Goal: Transaction & Acquisition: Purchase product/service

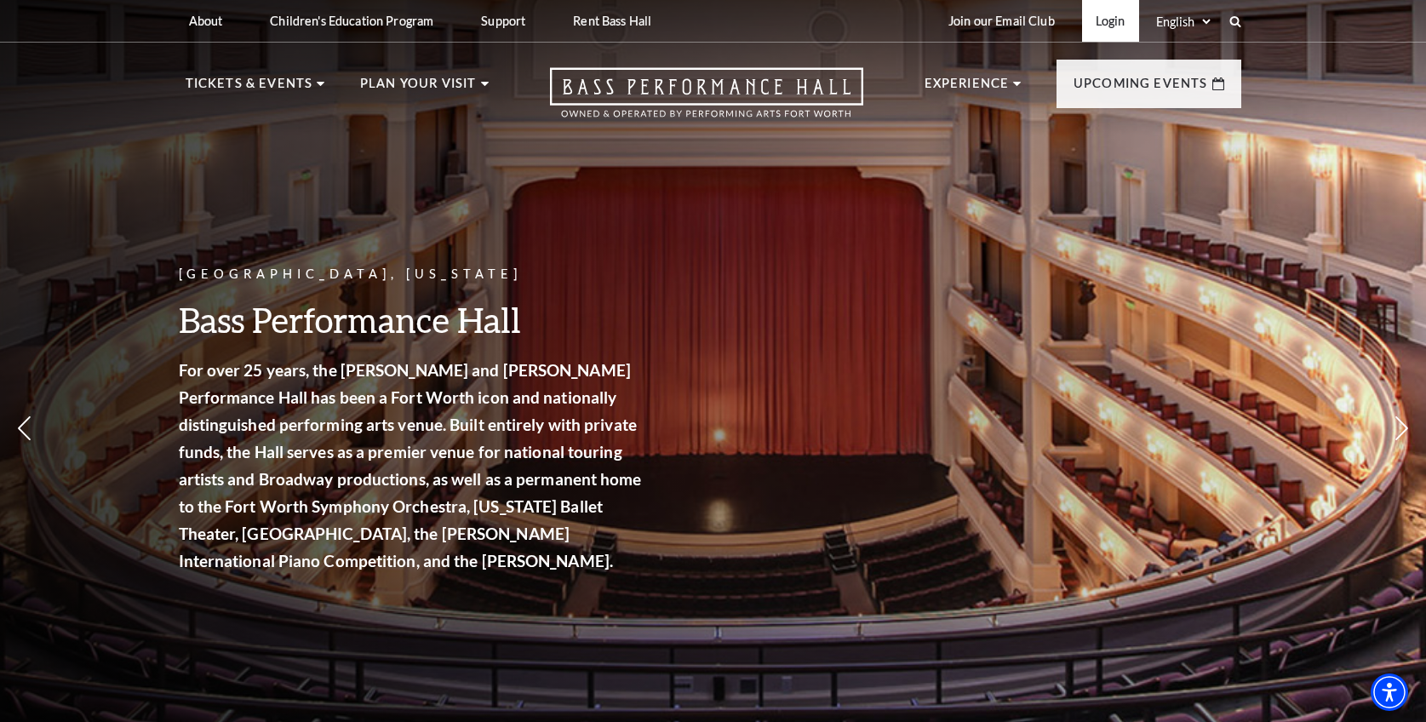
click at [1120, 24] on link "Login" at bounding box center [1110, 21] width 57 height 42
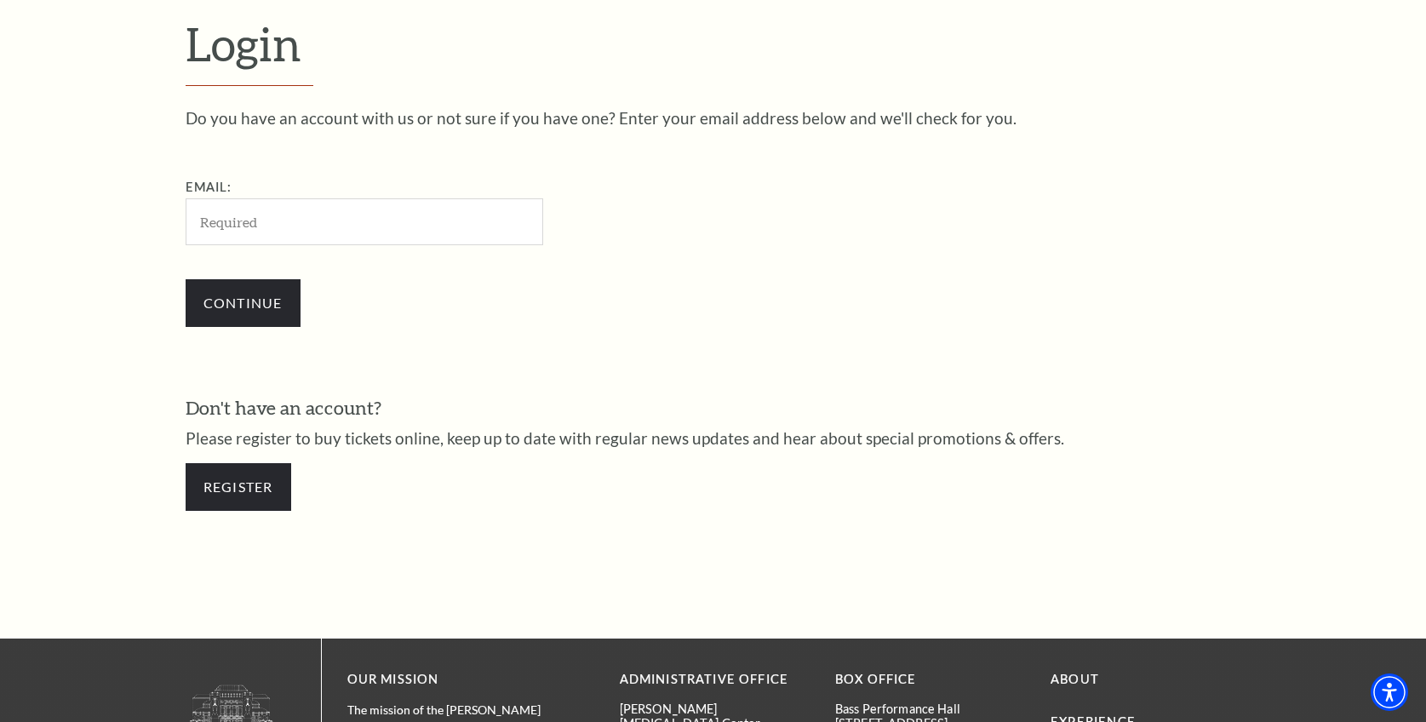
scroll to position [530, 0]
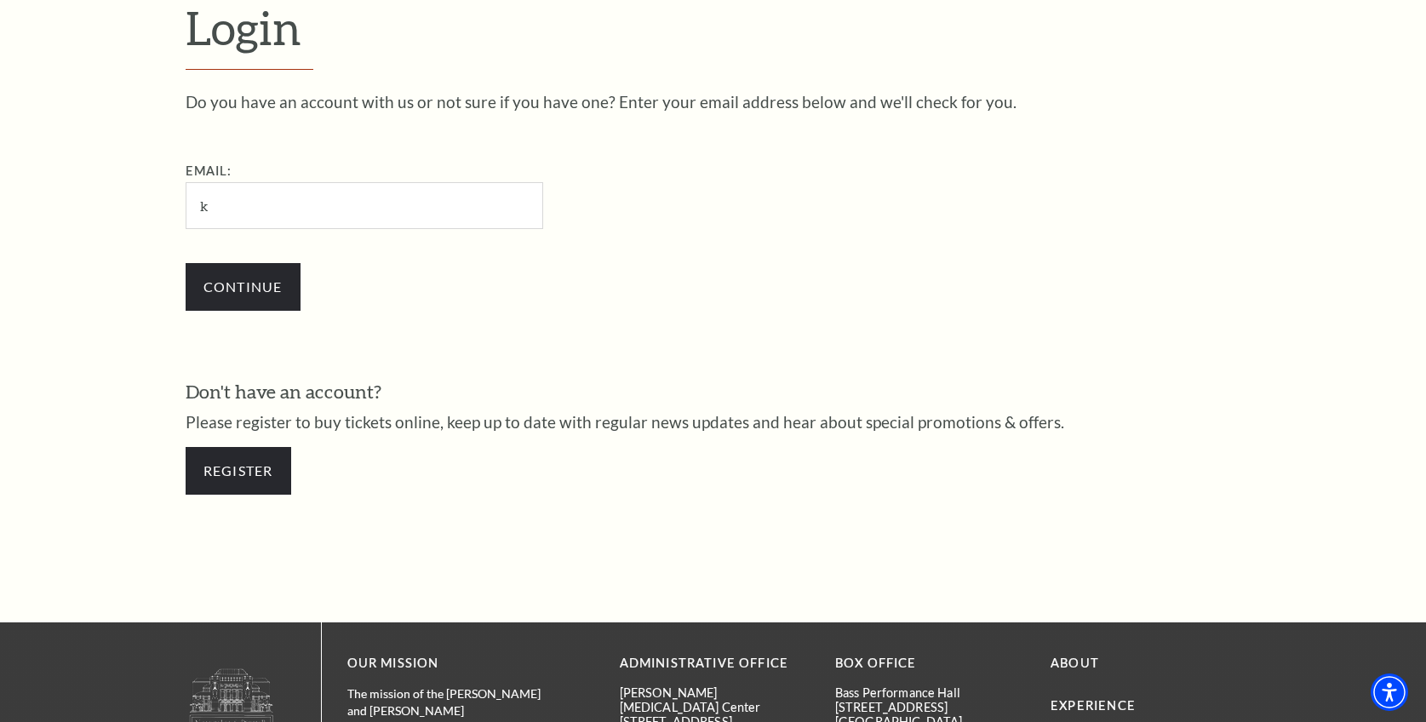
type input "kshayreid@gmail.com"
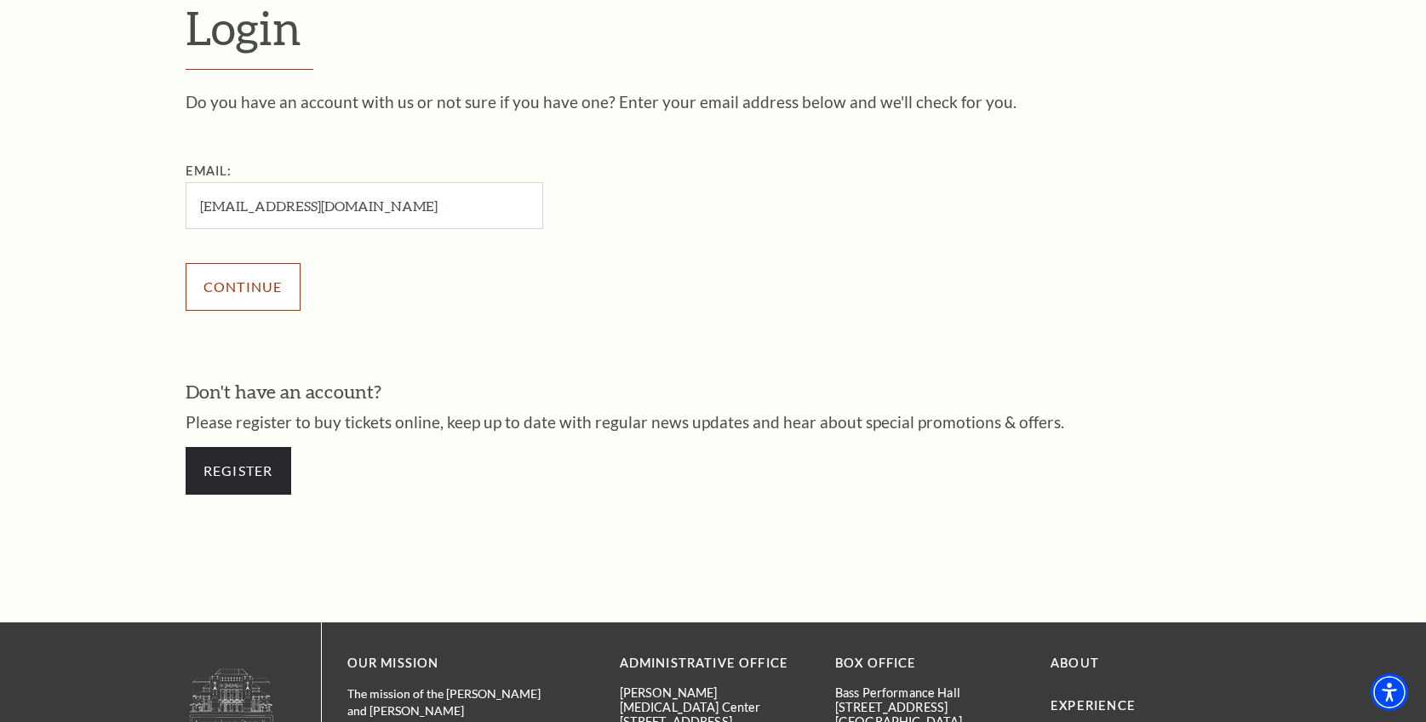
click at [265, 300] on input "Continue" at bounding box center [243, 287] width 115 height 48
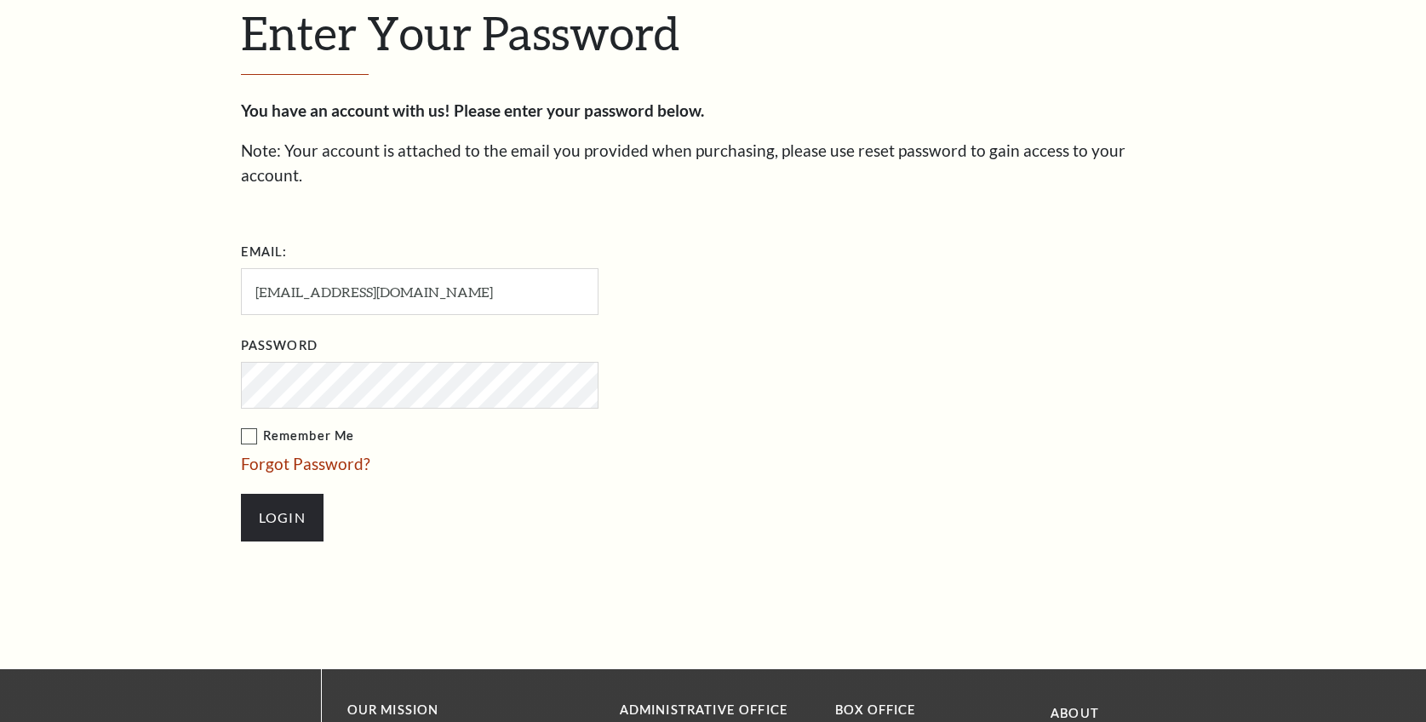
scroll to position [547, 0]
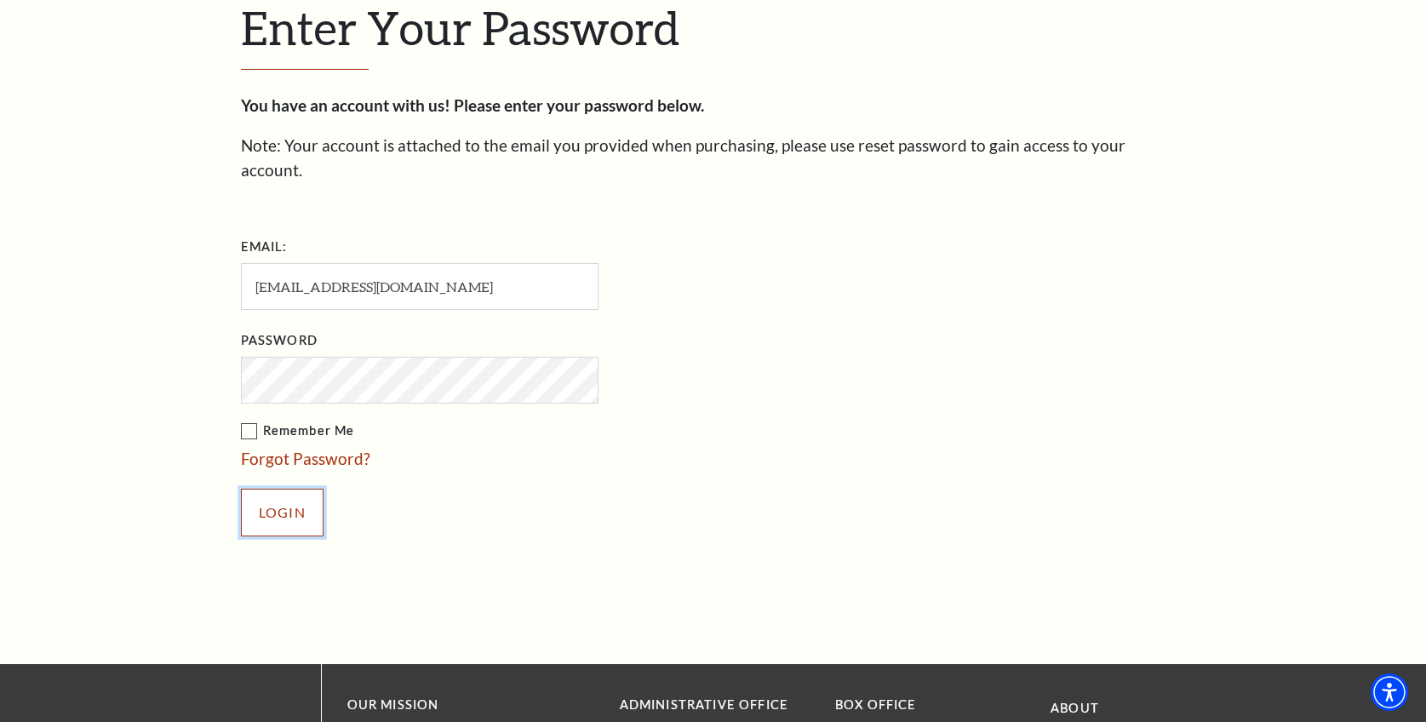
click at [293, 489] on input "Login" at bounding box center [282, 513] width 83 height 48
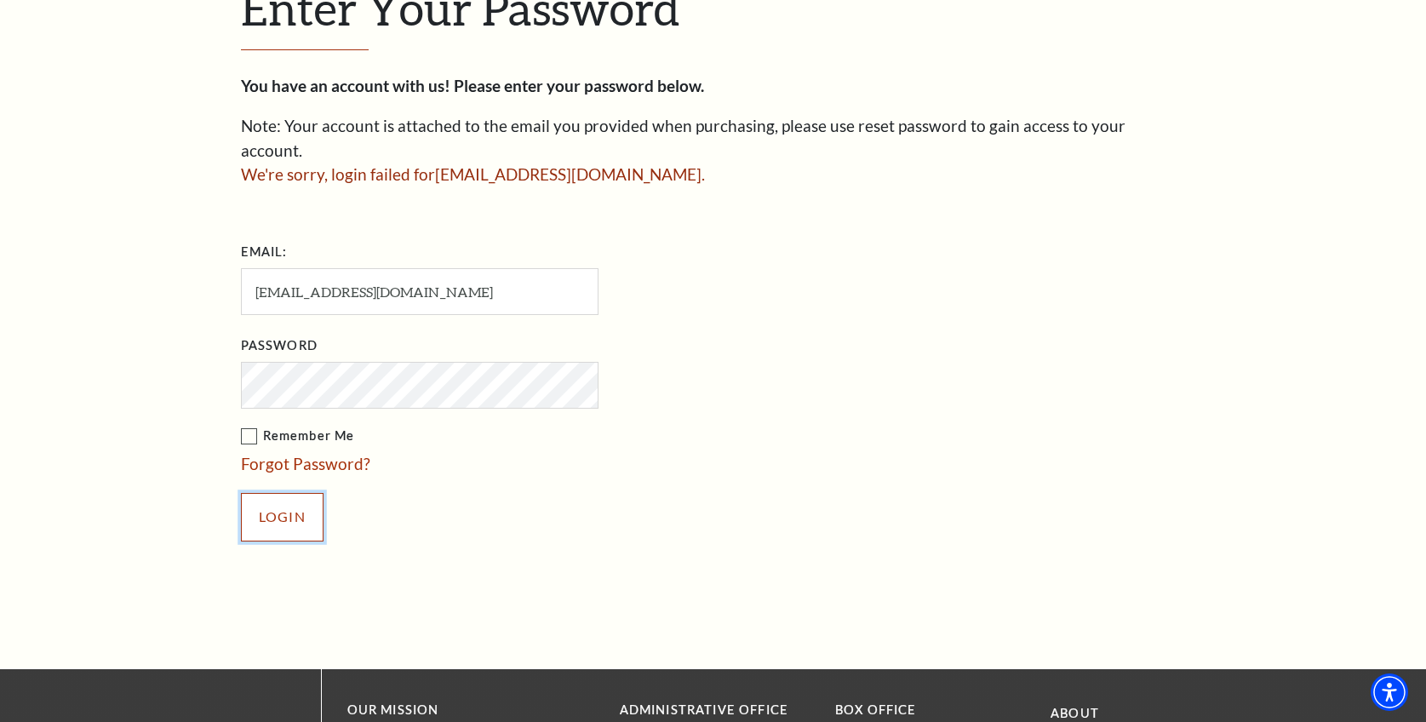
click at [276, 493] on input "Login" at bounding box center [282, 517] width 83 height 48
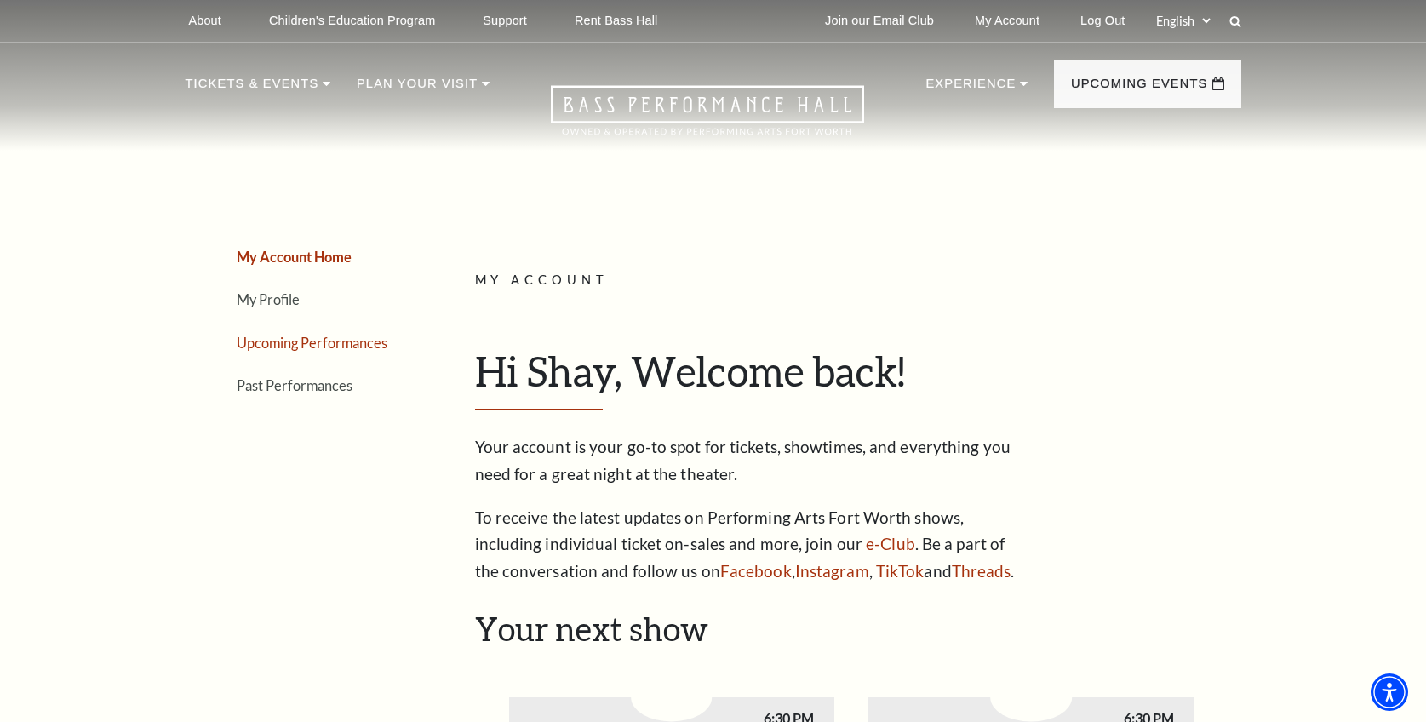
click at [341, 338] on link "Upcoming Performances" at bounding box center [312, 343] width 151 height 16
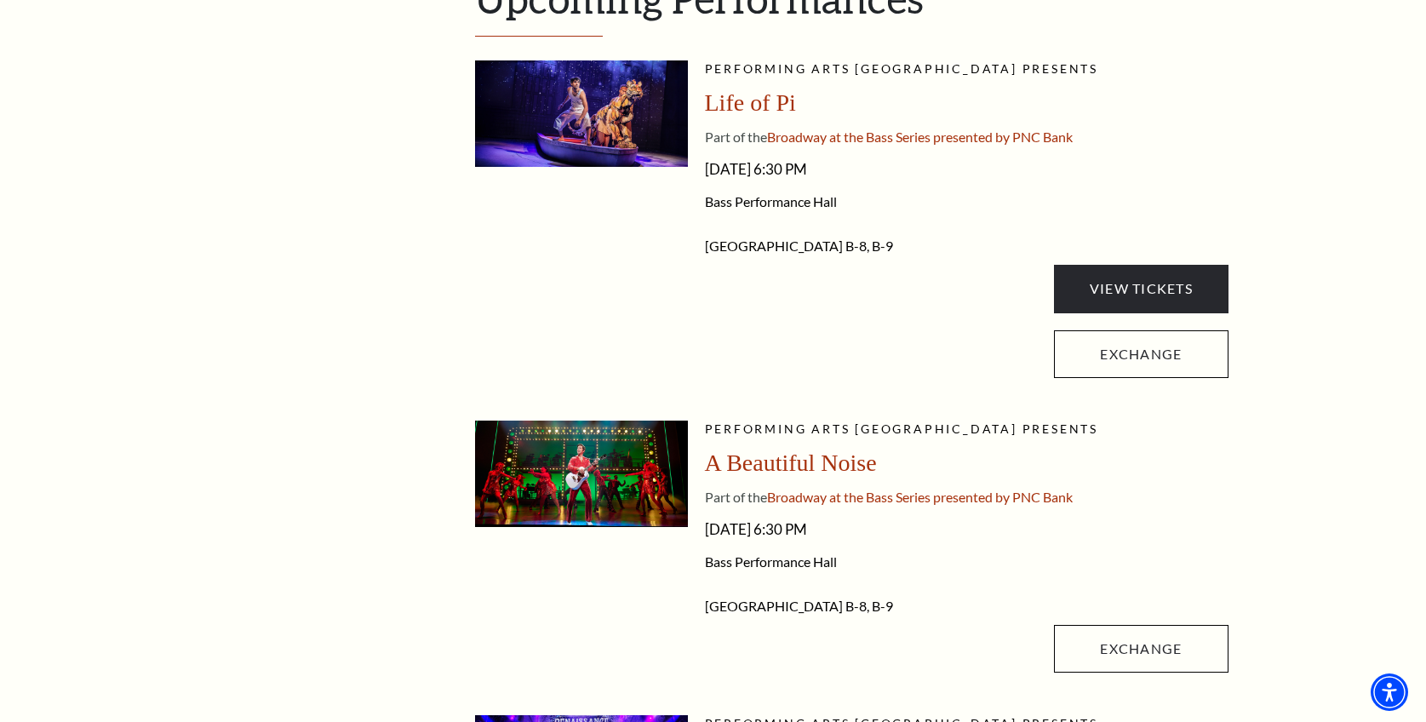
scroll to position [511, 0]
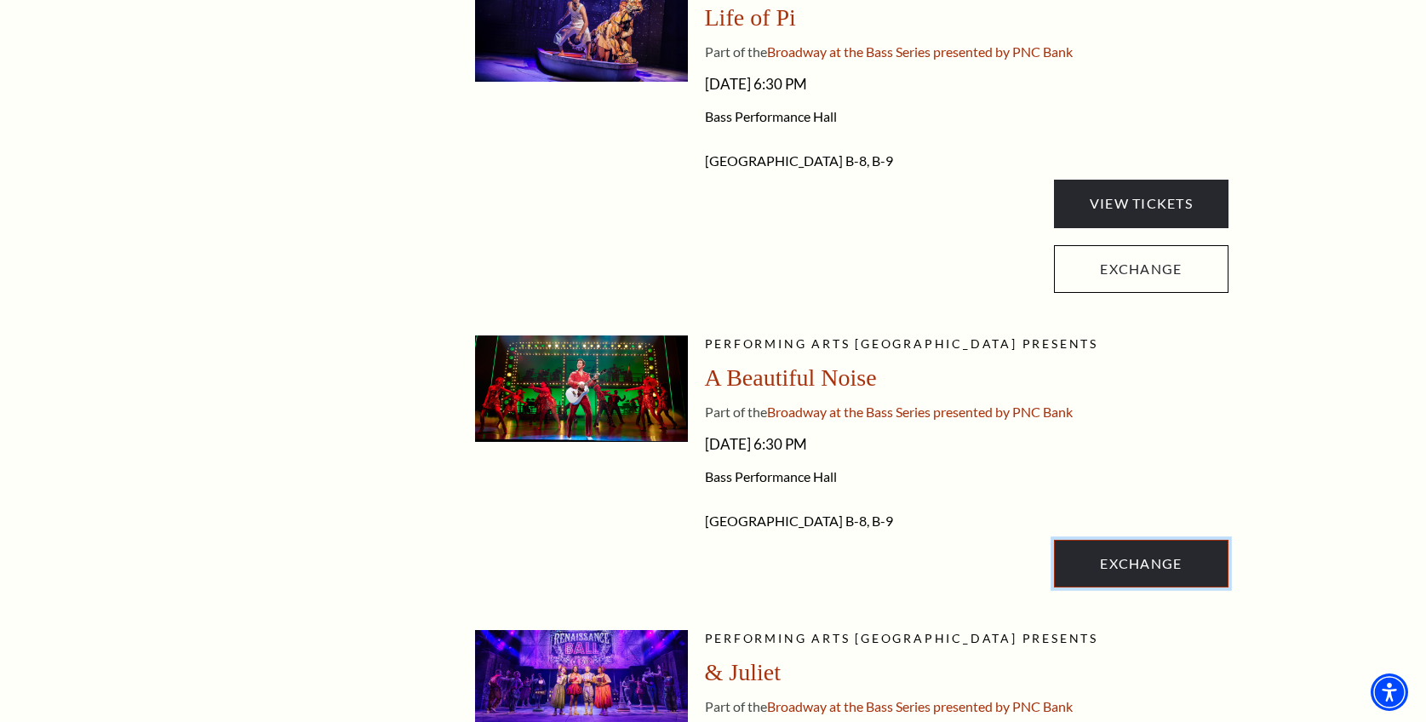
click at [1160, 573] on link "Exchange" at bounding box center [1141, 564] width 174 height 48
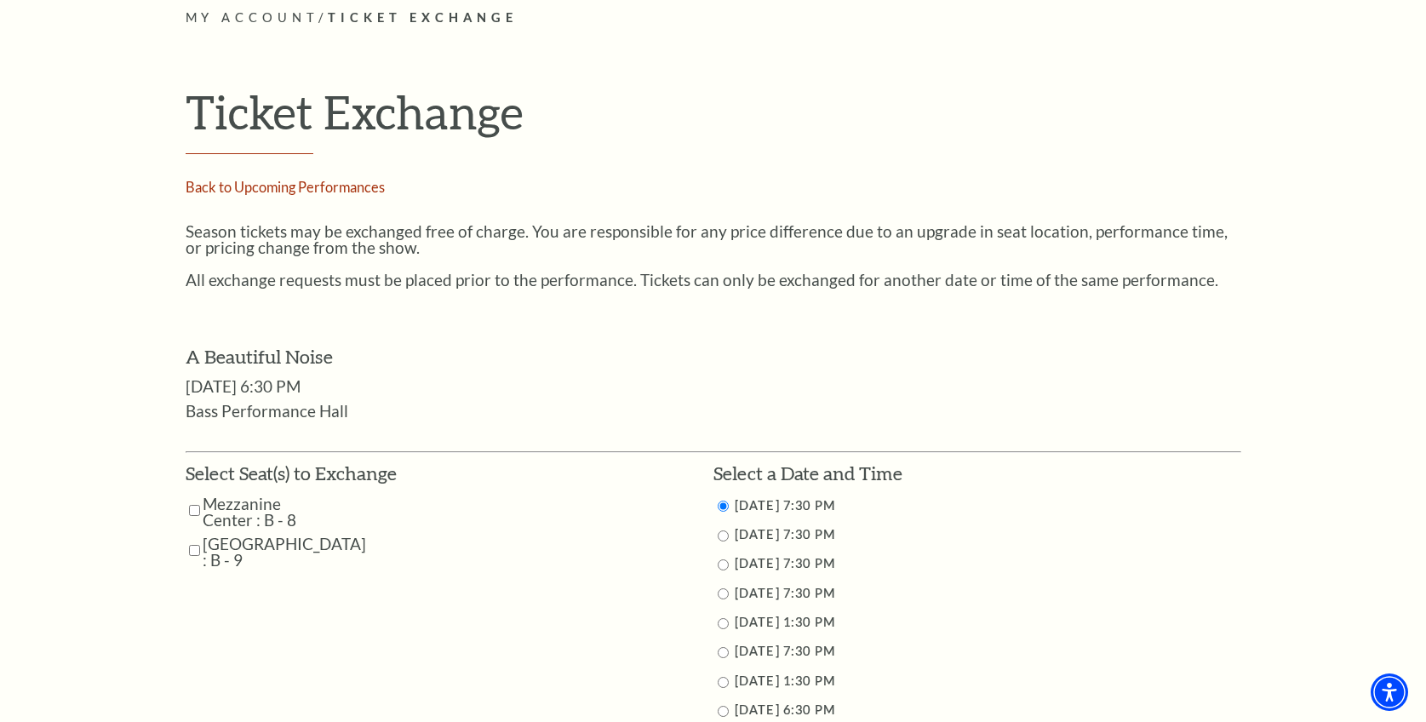
scroll to position [596, 0]
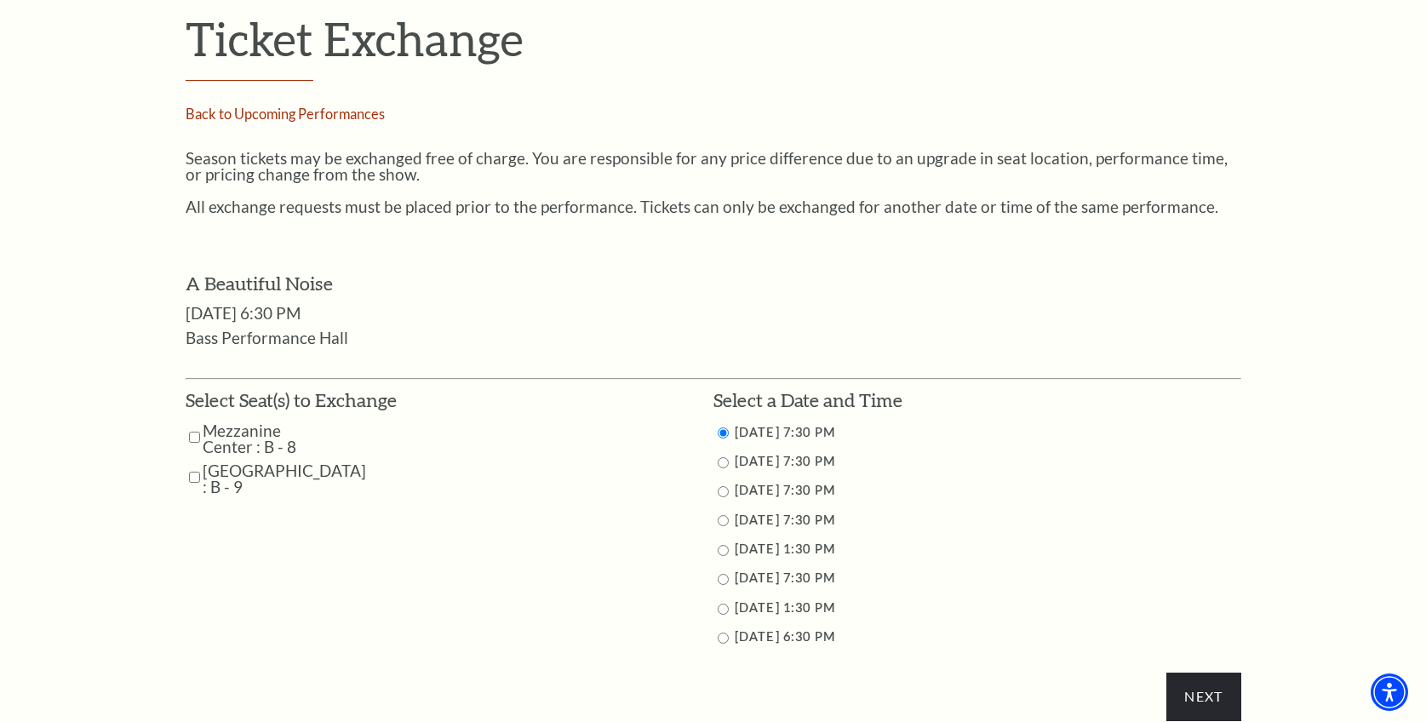
click at [726, 463] on input "10/29/2025 7:30 PM" at bounding box center [723, 462] width 11 height 11
radio input "true"
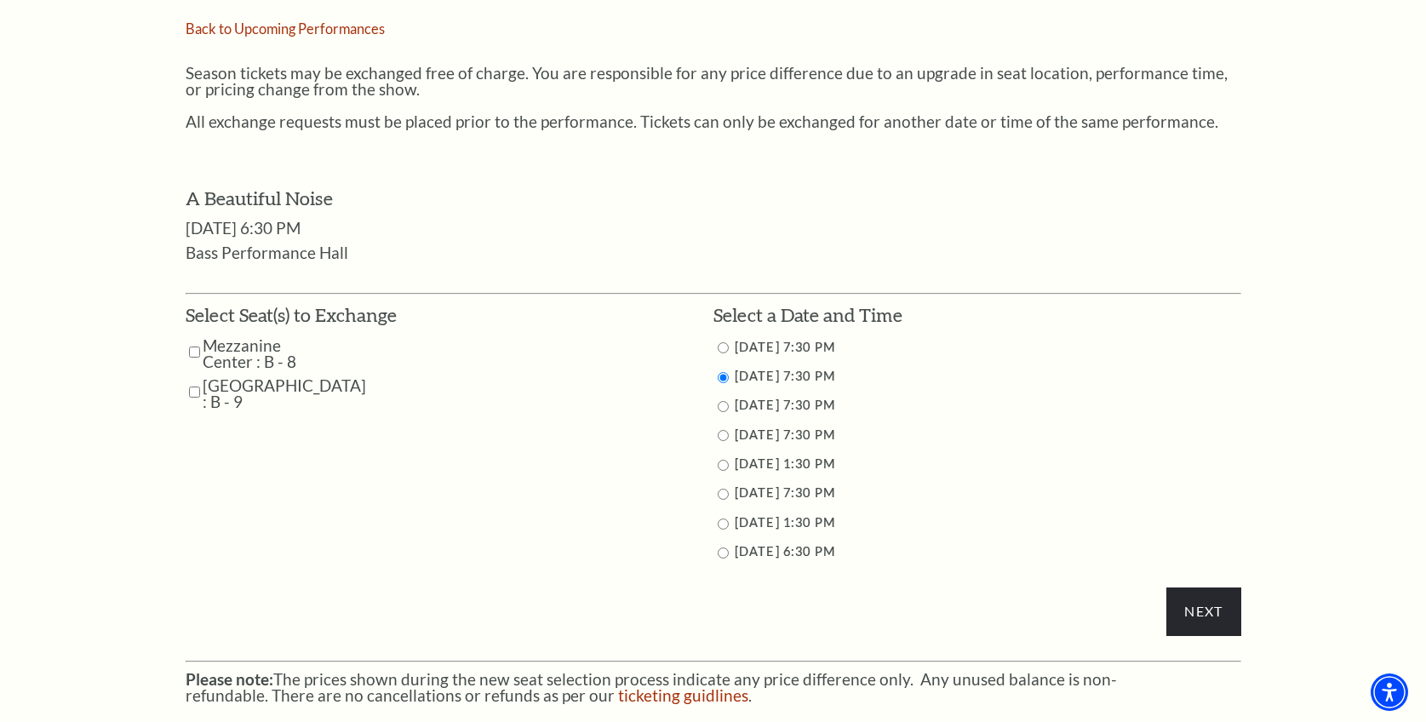
click at [197, 350] on input "Mezzanine Center : B - 8" at bounding box center [194, 352] width 11 height 30
checkbox input "true"
click at [192, 390] on input "Mezzanine Center : B - 9" at bounding box center [194, 392] width 11 height 30
checkbox input "true"
click at [1212, 615] on input "Next" at bounding box center [1203, 612] width 74 height 48
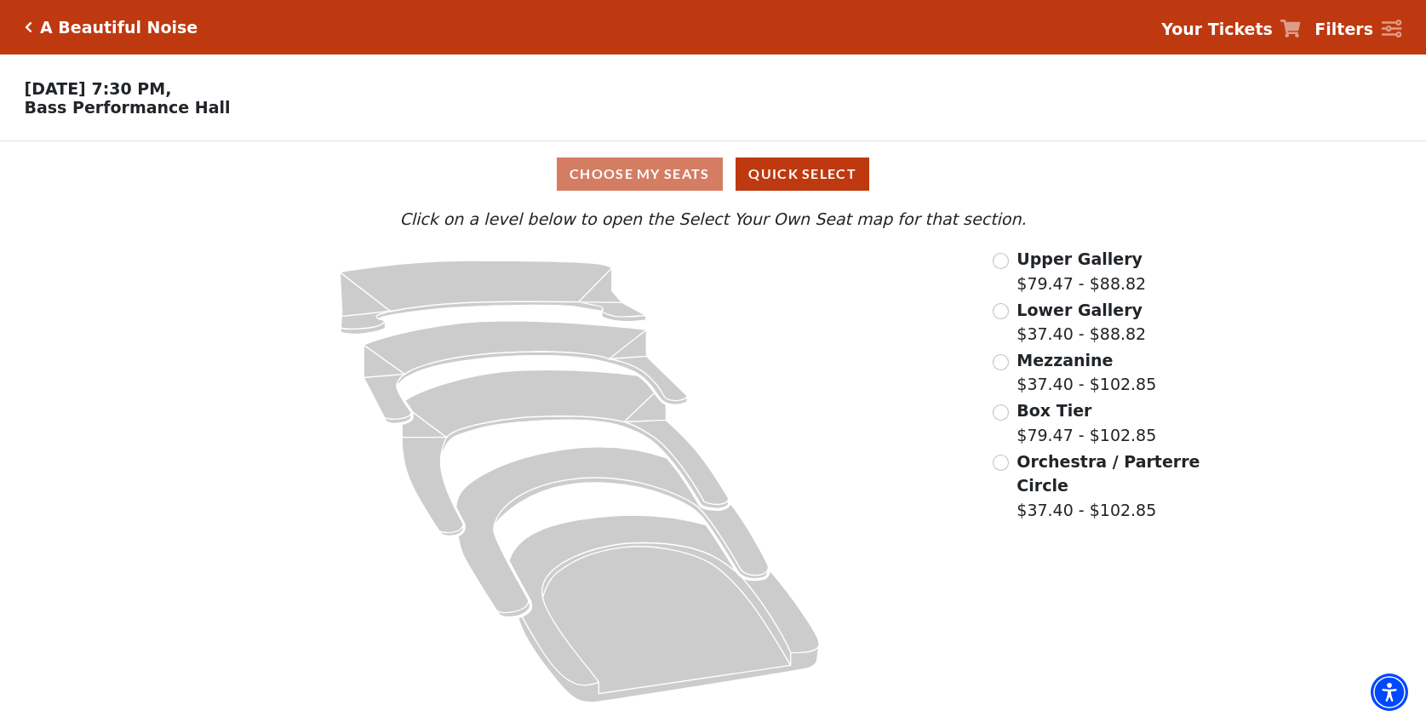
scroll to position [1, 0]
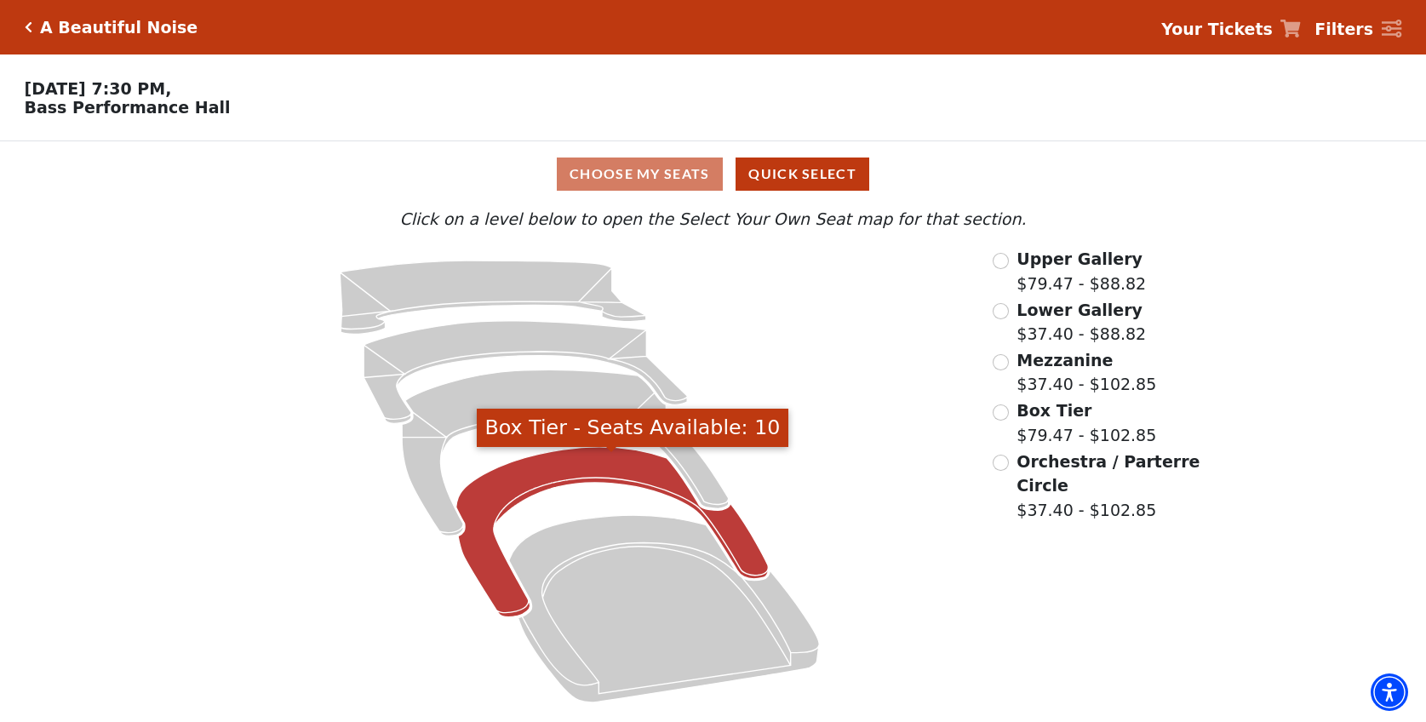
click at [539, 484] on icon "Box Tier - Seats Available: 10" at bounding box center [612, 532] width 312 height 170
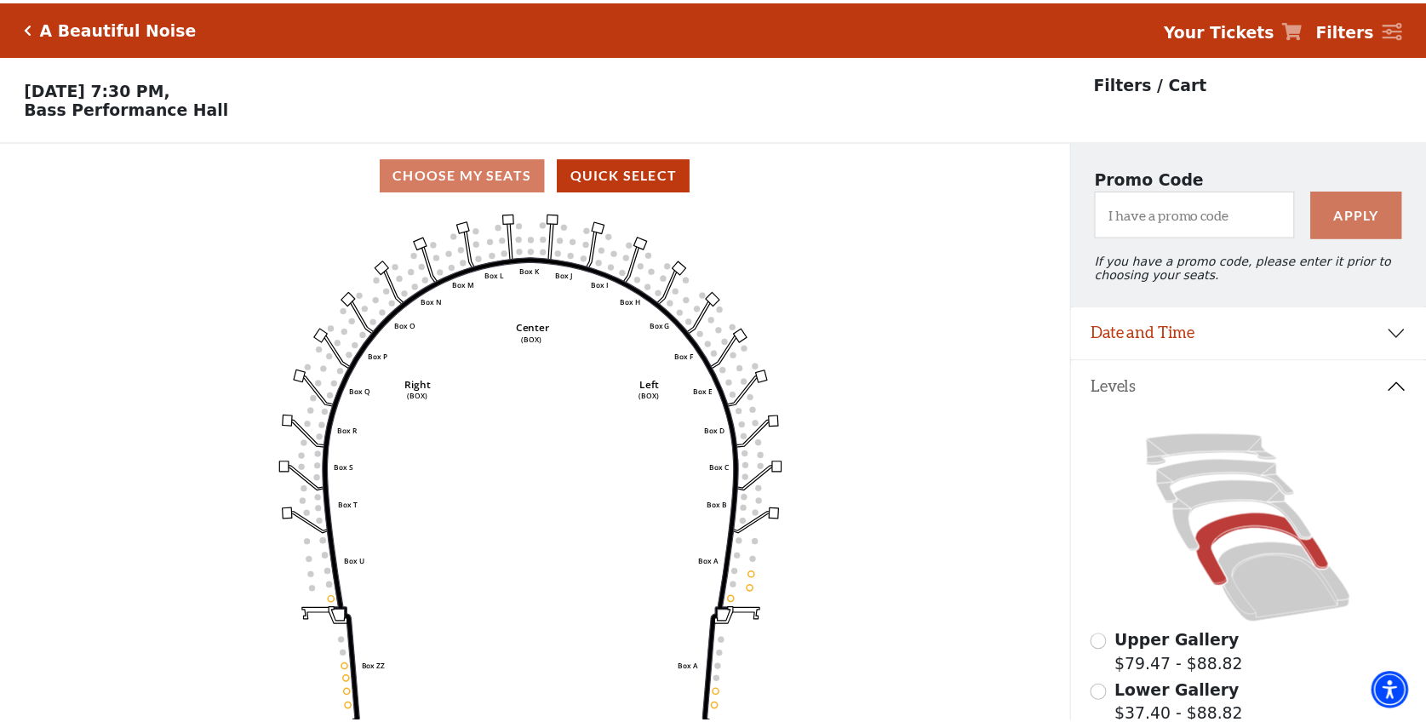
scroll to position [79, 0]
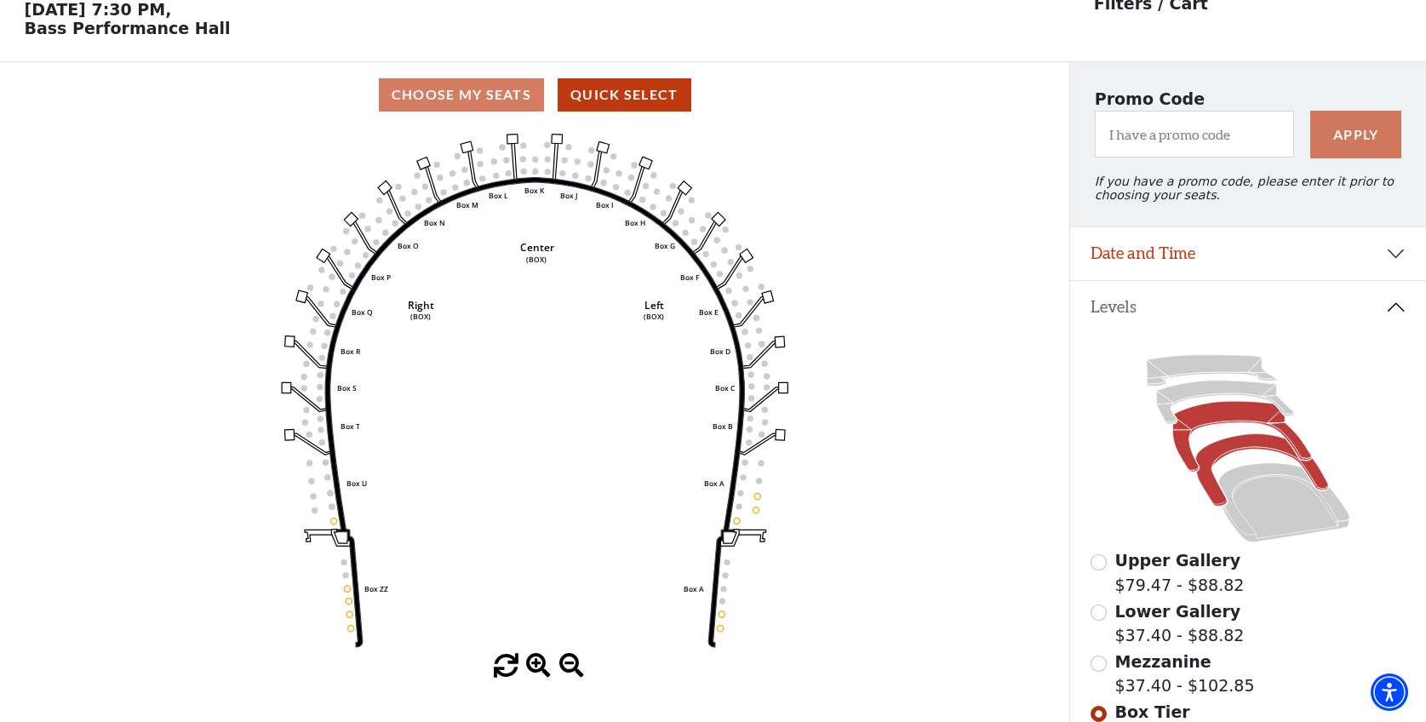
click at [1218, 423] on icon at bounding box center [1242, 437] width 139 height 71
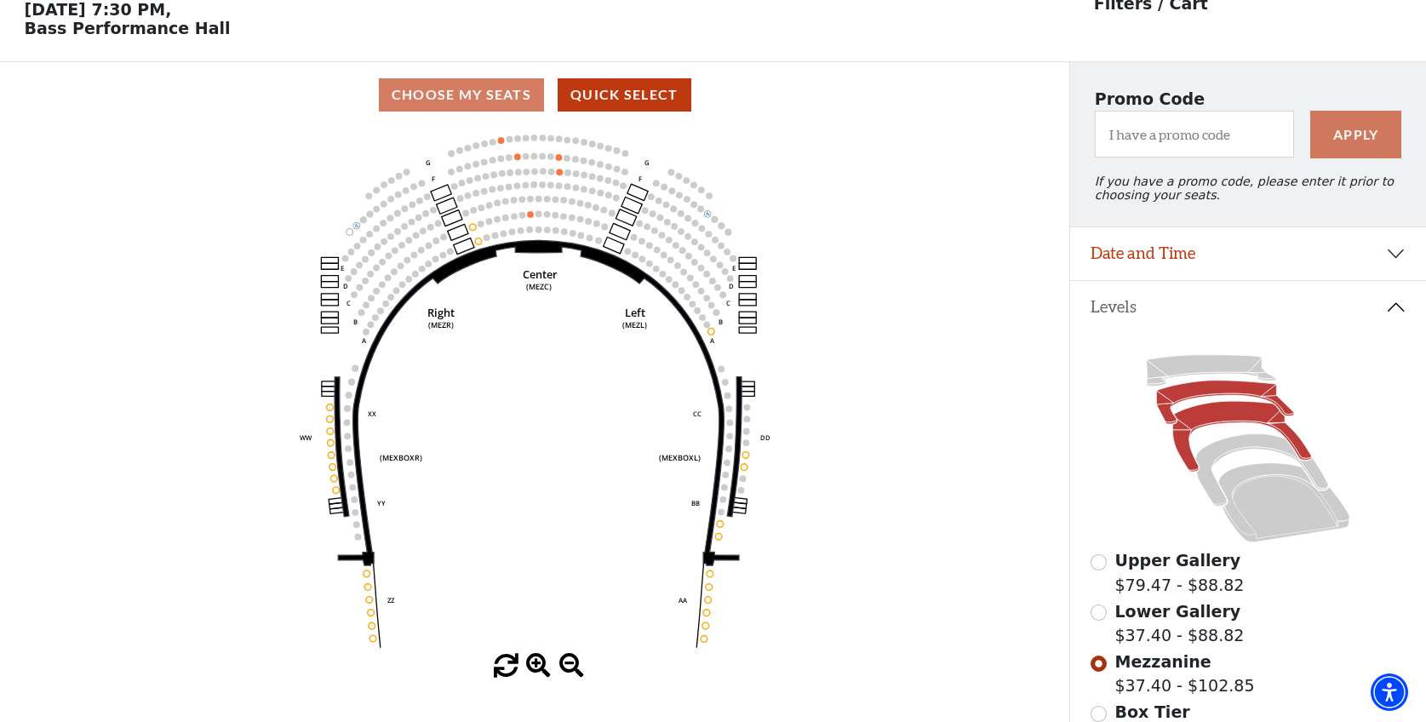
click at [1208, 398] on icon at bounding box center [1225, 402] width 137 height 43
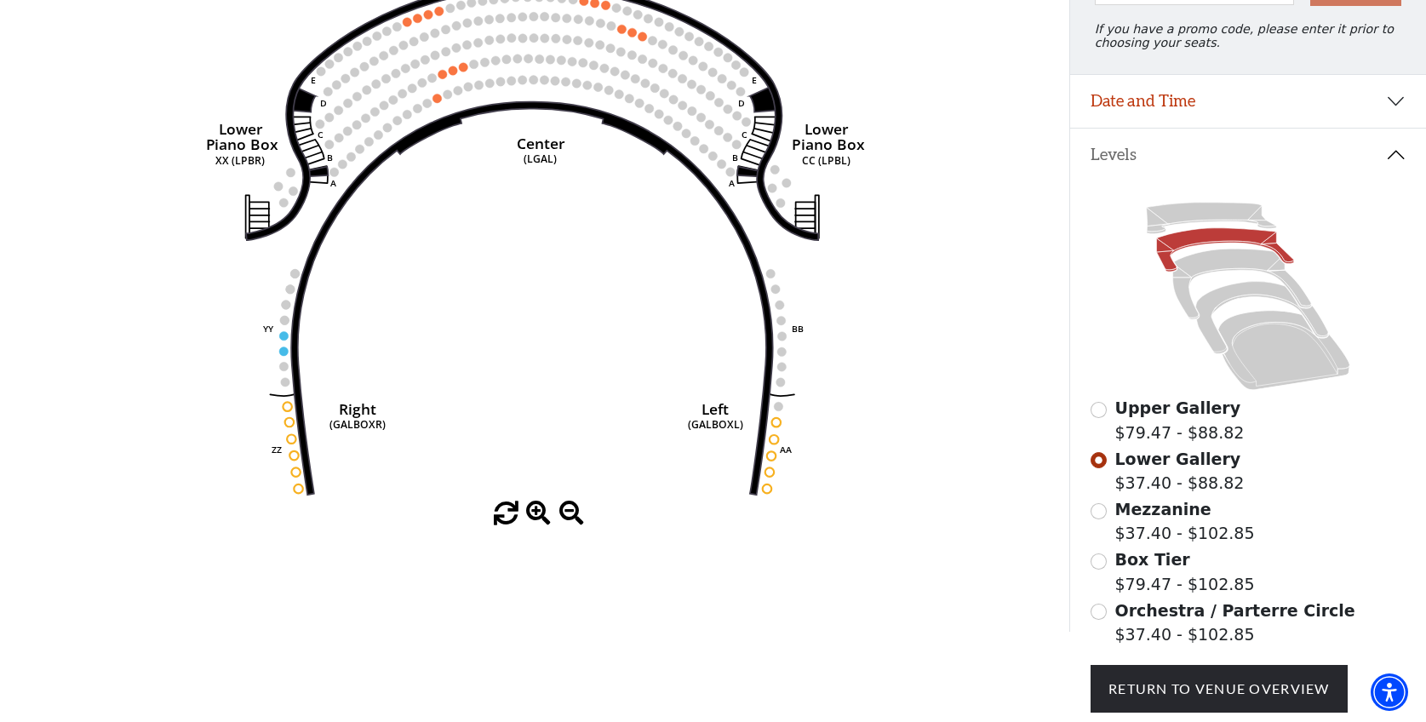
scroll to position [164, 0]
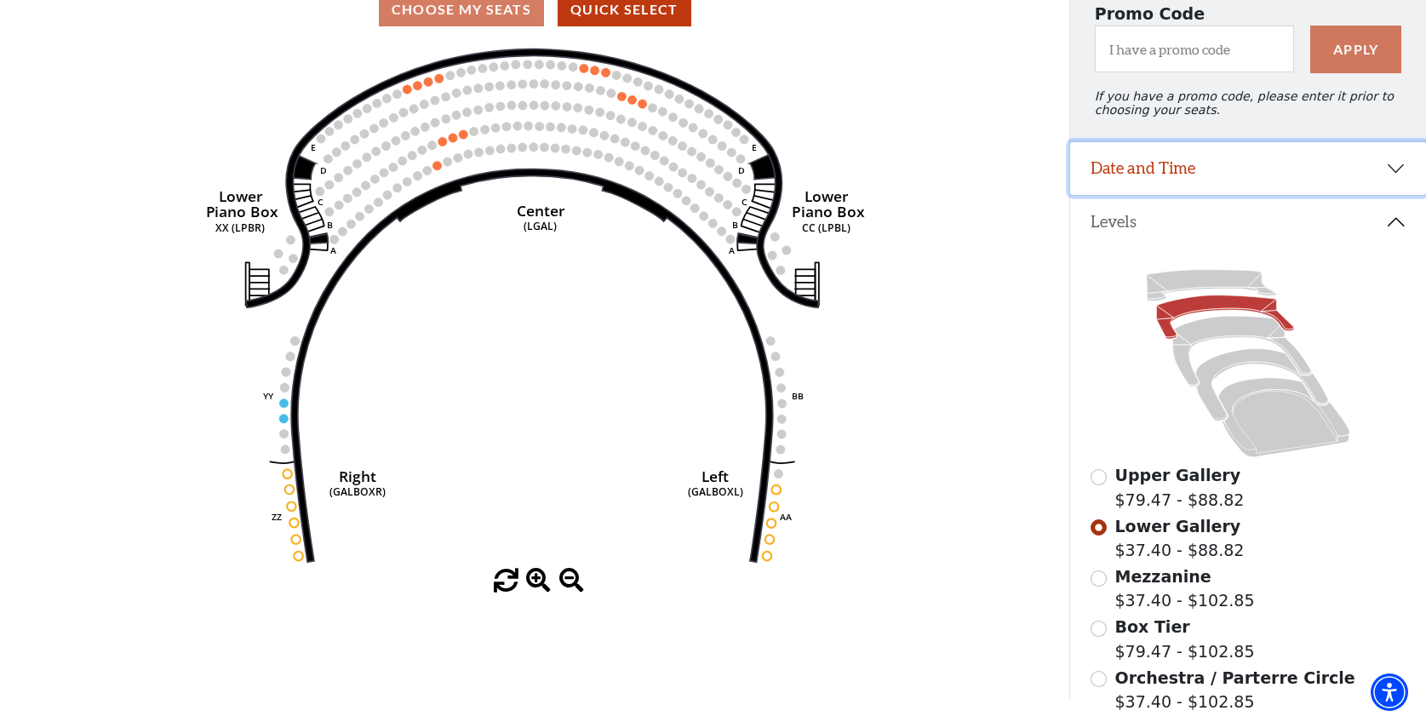
click at [1392, 182] on button "Date and Time" at bounding box center [1248, 168] width 356 height 53
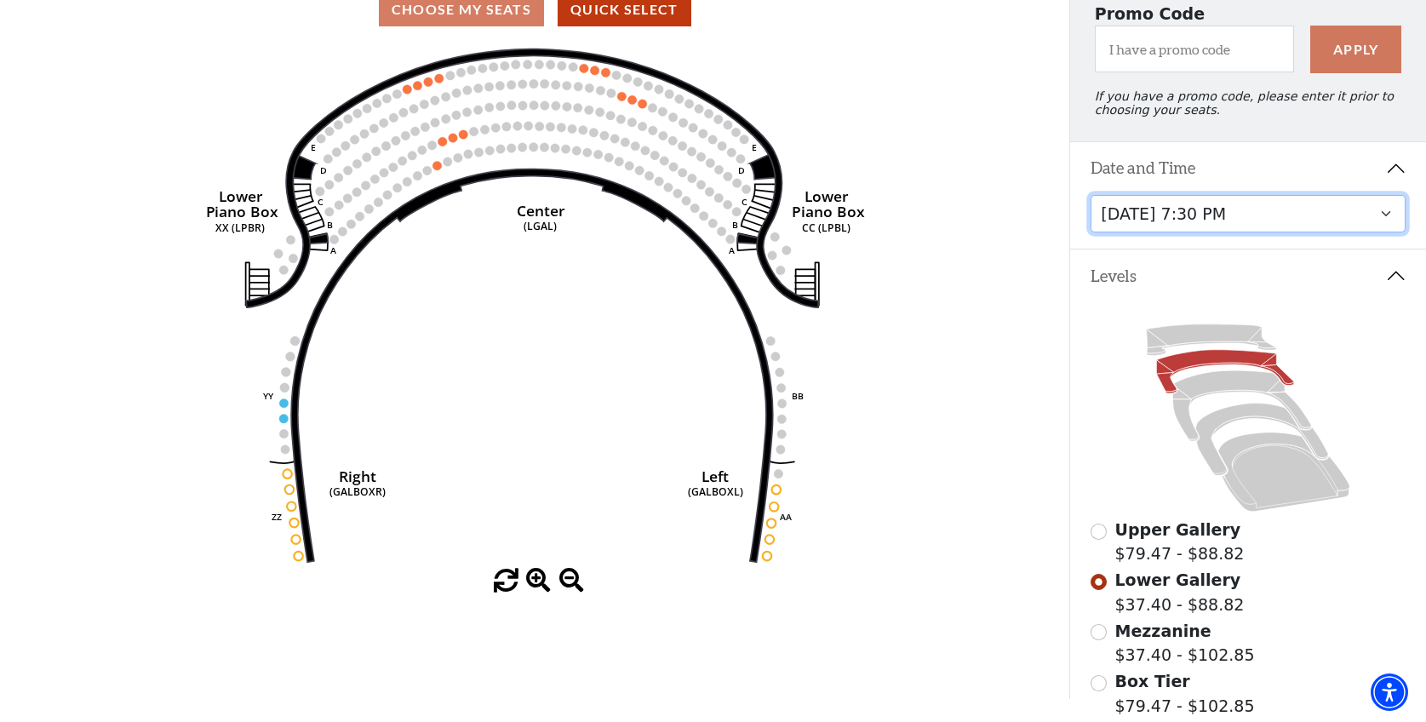
click at [1390, 227] on select "Tuesday, October 28 at 7:30 PM Wednesday, October 29 at 7:30 PM Thursday, Octob…" at bounding box center [1248, 214] width 315 height 38
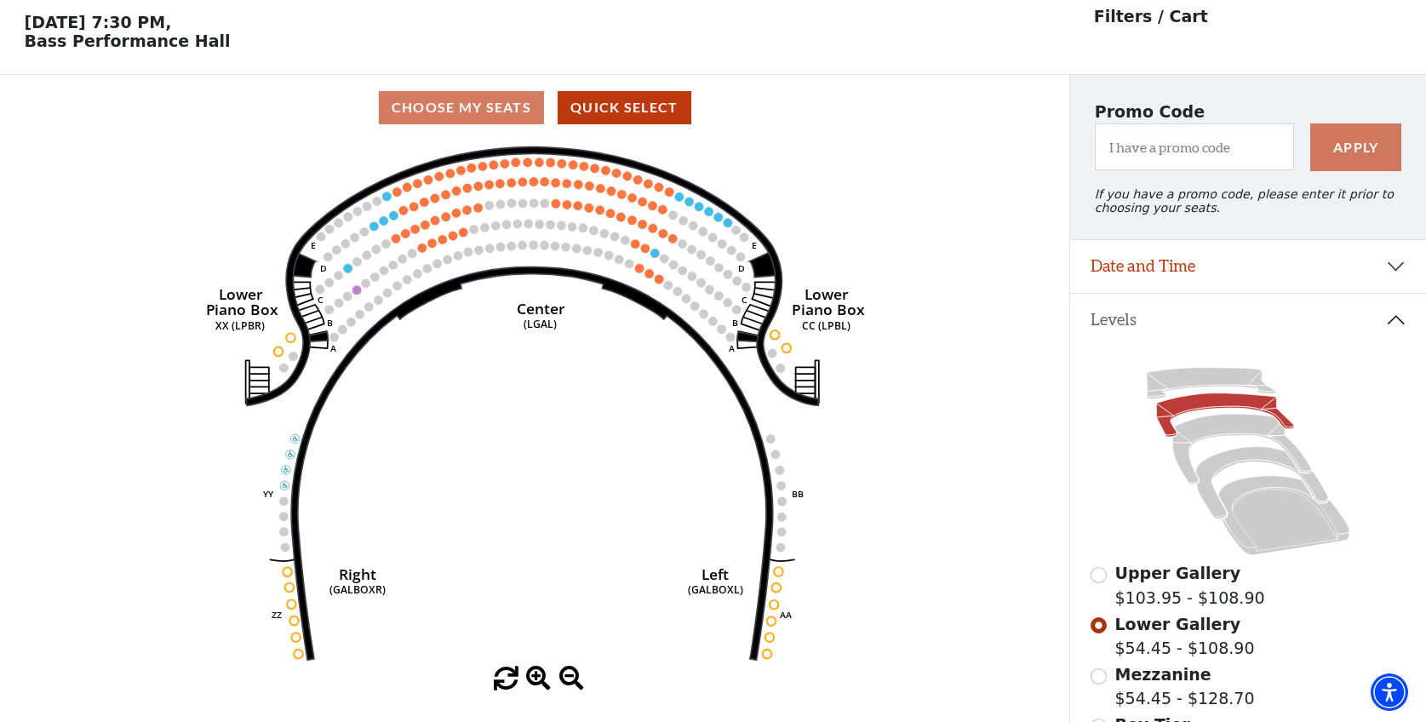
scroll to position [79, 0]
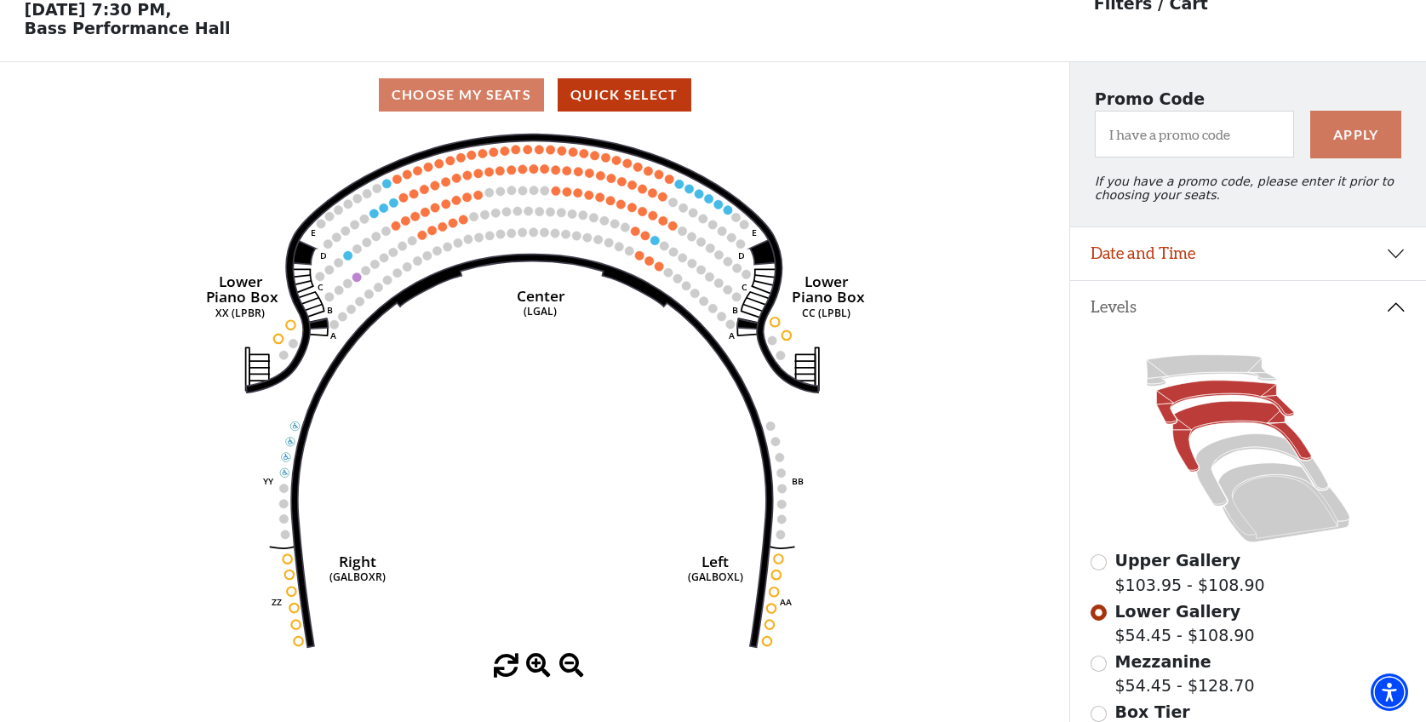
click at [1236, 427] on icon at bounding box center [1242, 437] width 139 height 71
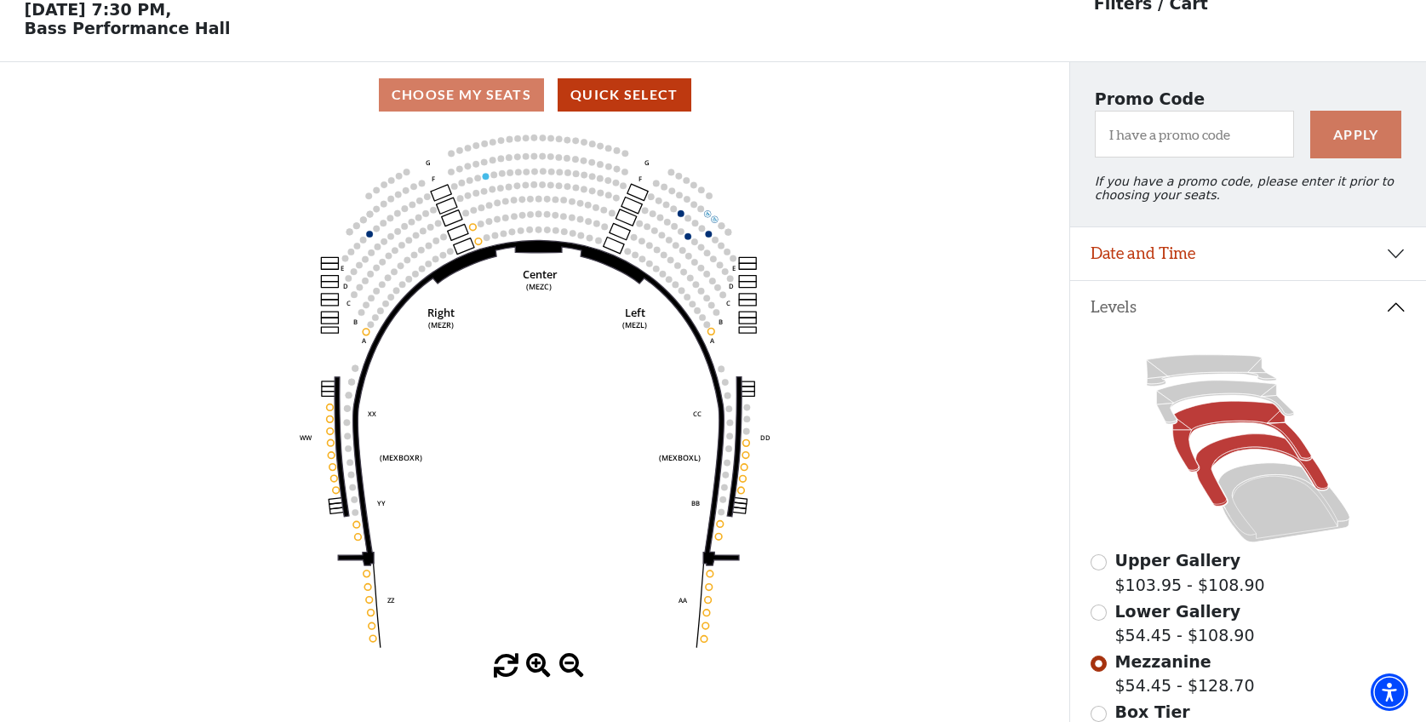
click at [1248, 458] on icon at bounding box center [1262, 470] width 133 height 72
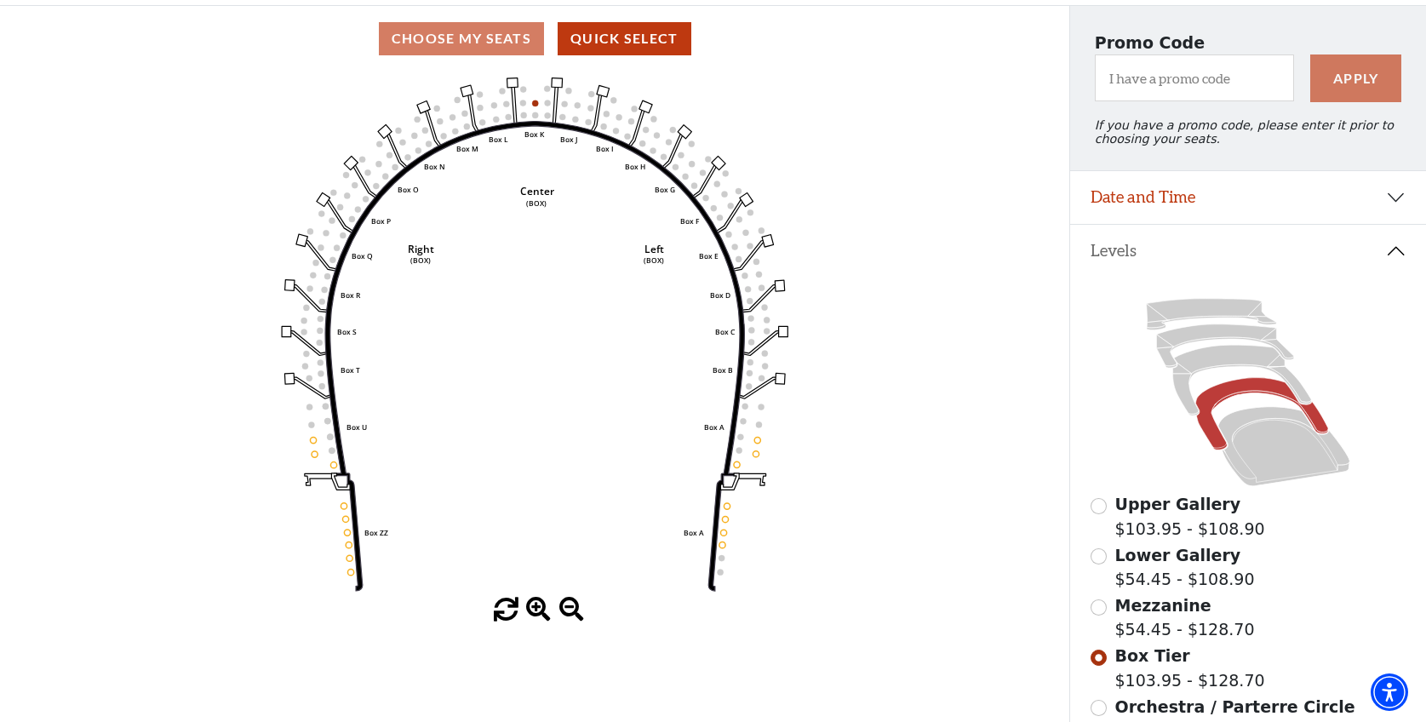
scroll to position [164, 0]
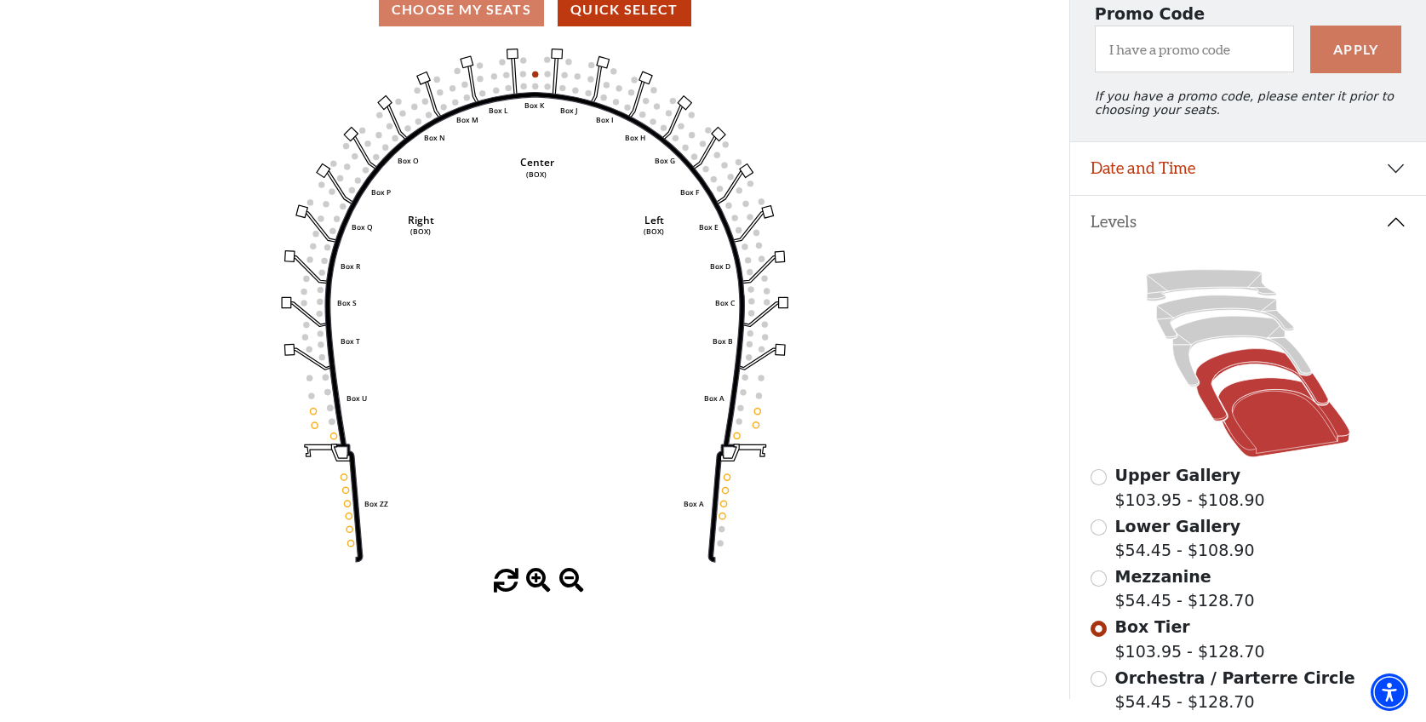
click at [1272, 400] on icon at bounding box center [1284, 417] width 132 height 79
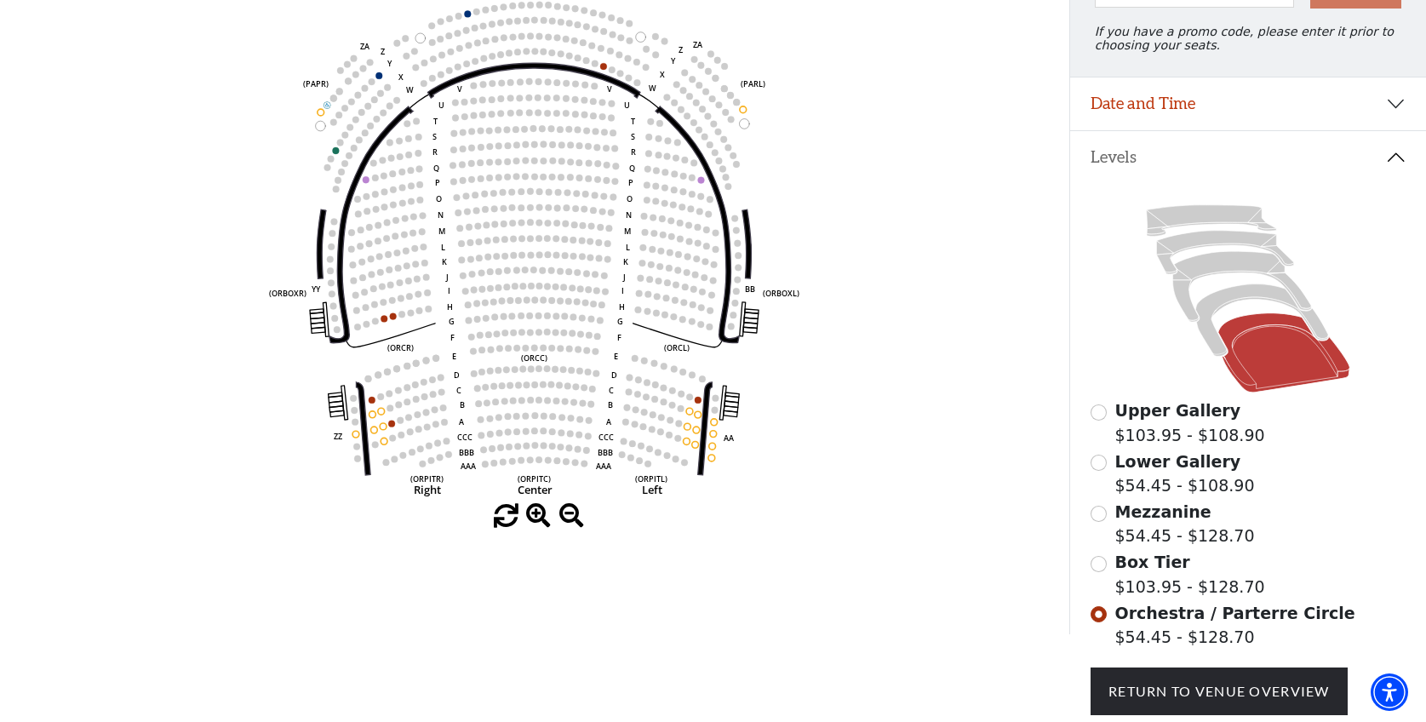
scroll to position [255, 0]
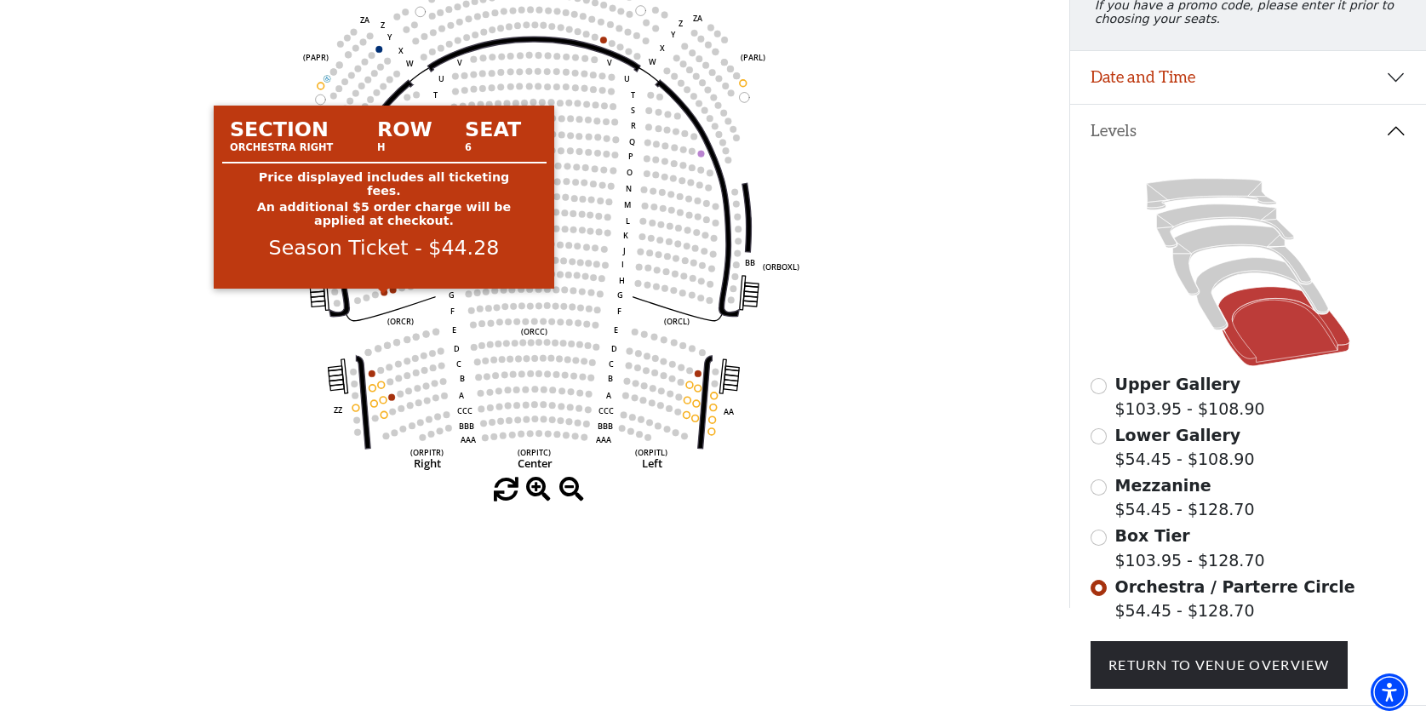
click at [384, 295] on circle at bounding box center [384, 292] width 7 height 7
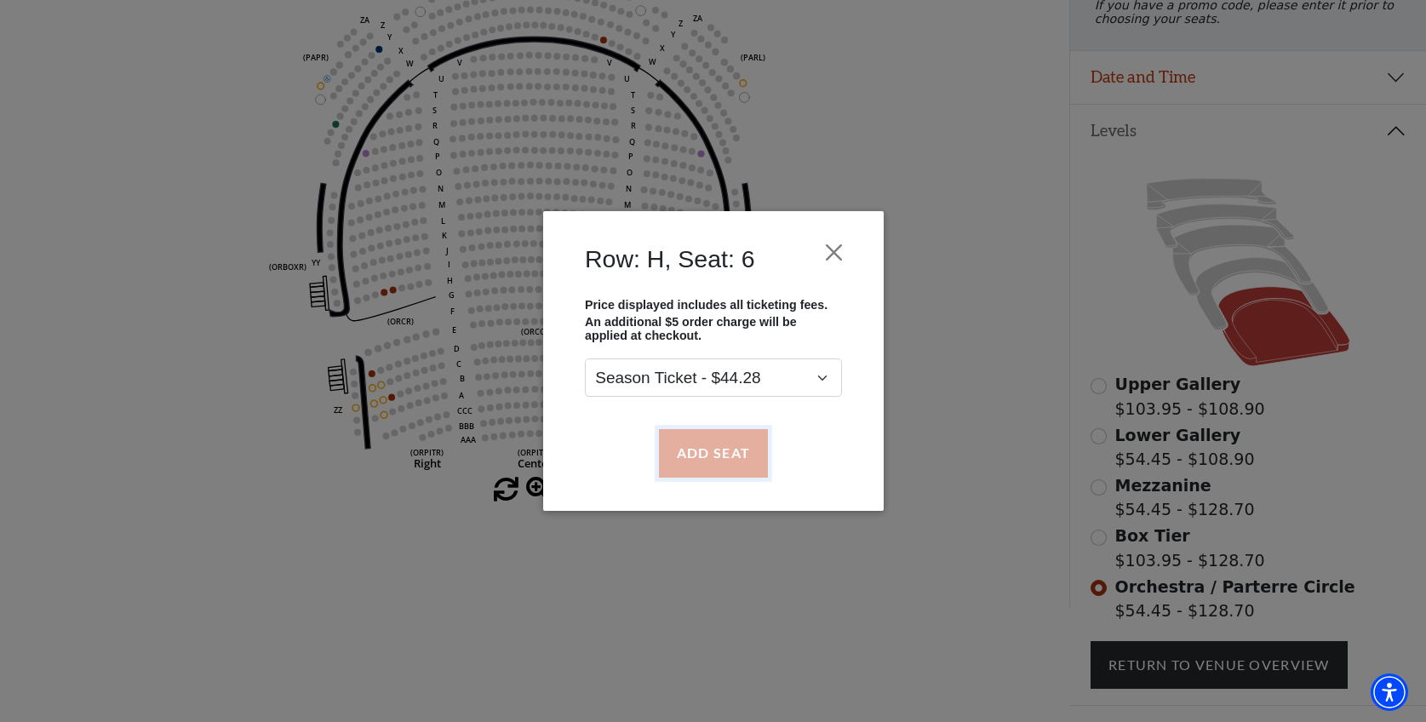
click at [737, 460] on button "Add Seat" at bounding box center [712, 453] width 109 height 48
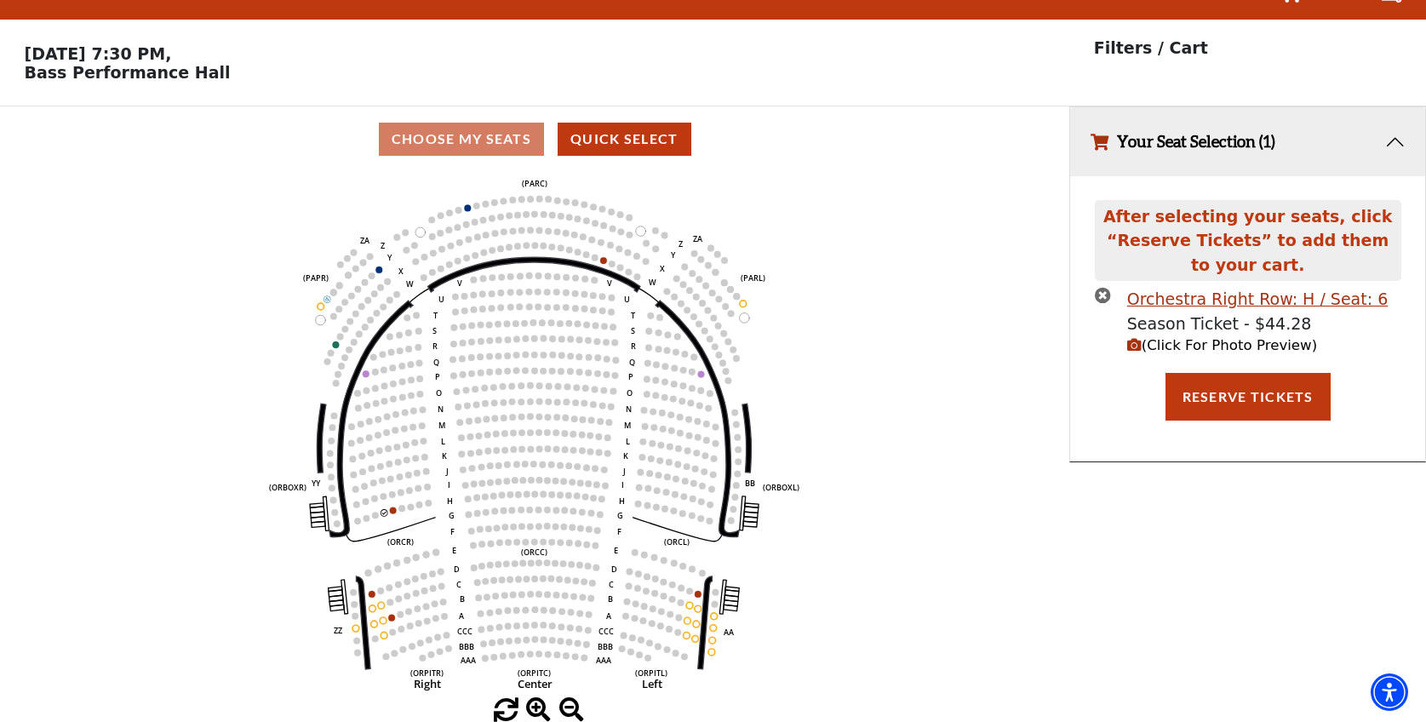
scroll to position [0, 0]
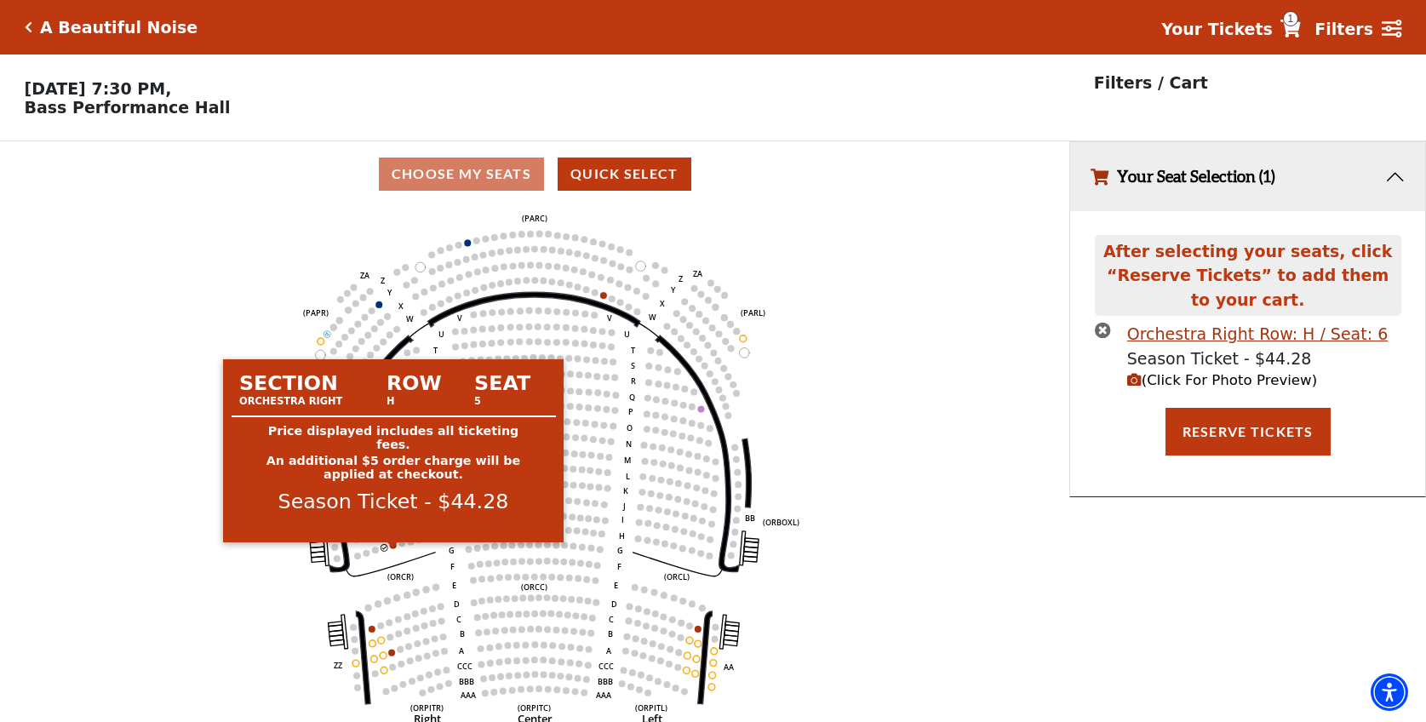
click at [393, 549] on circle at bounding box center [393, 545] width 7 height 7
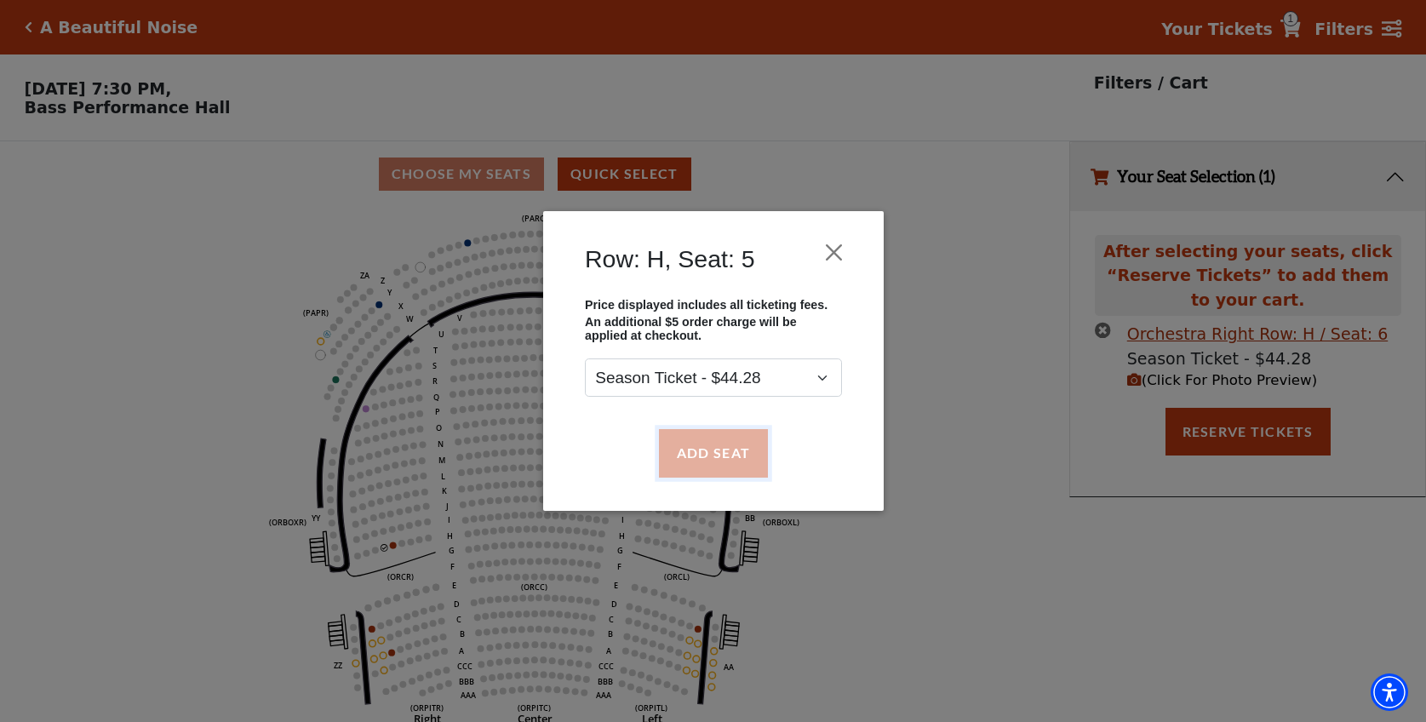
click at [697, 456] on button "Add Seat" at bounding box center [712, 453] width 109 height 48
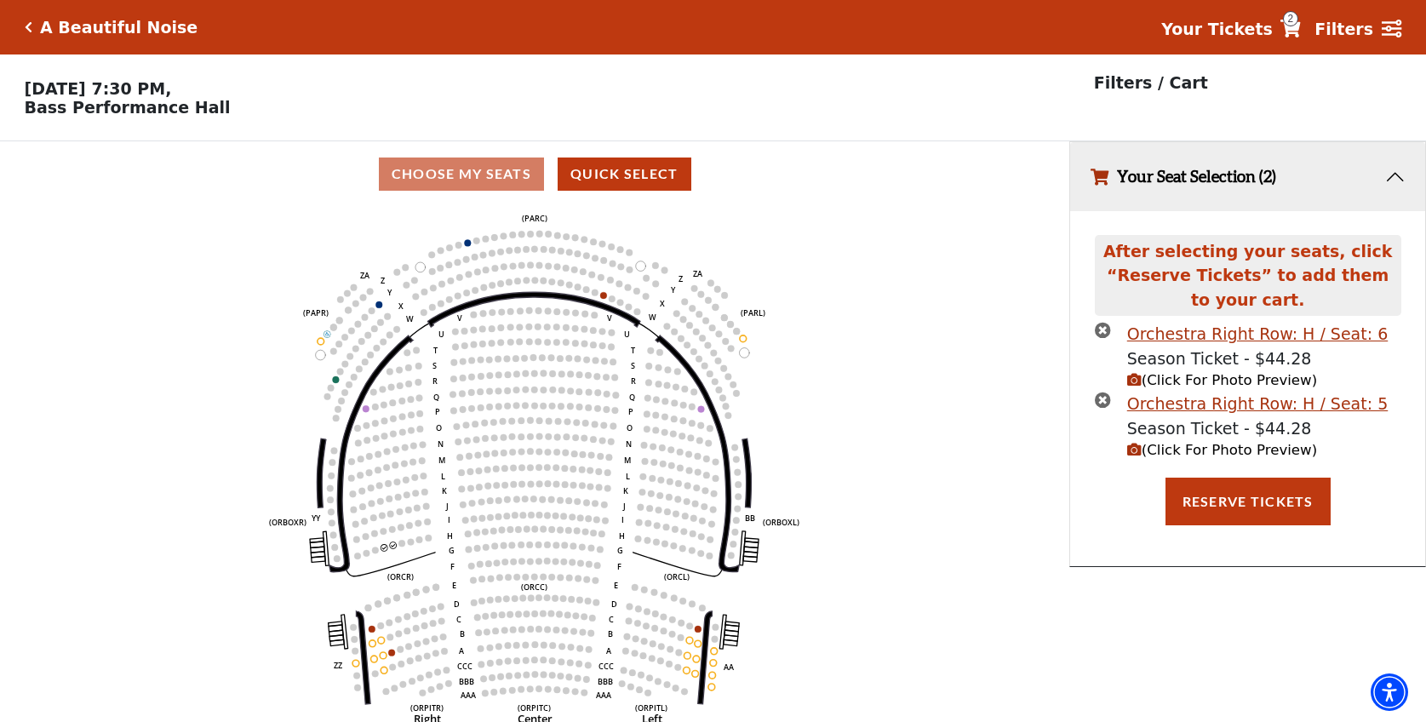
scroll to position [42, 0]
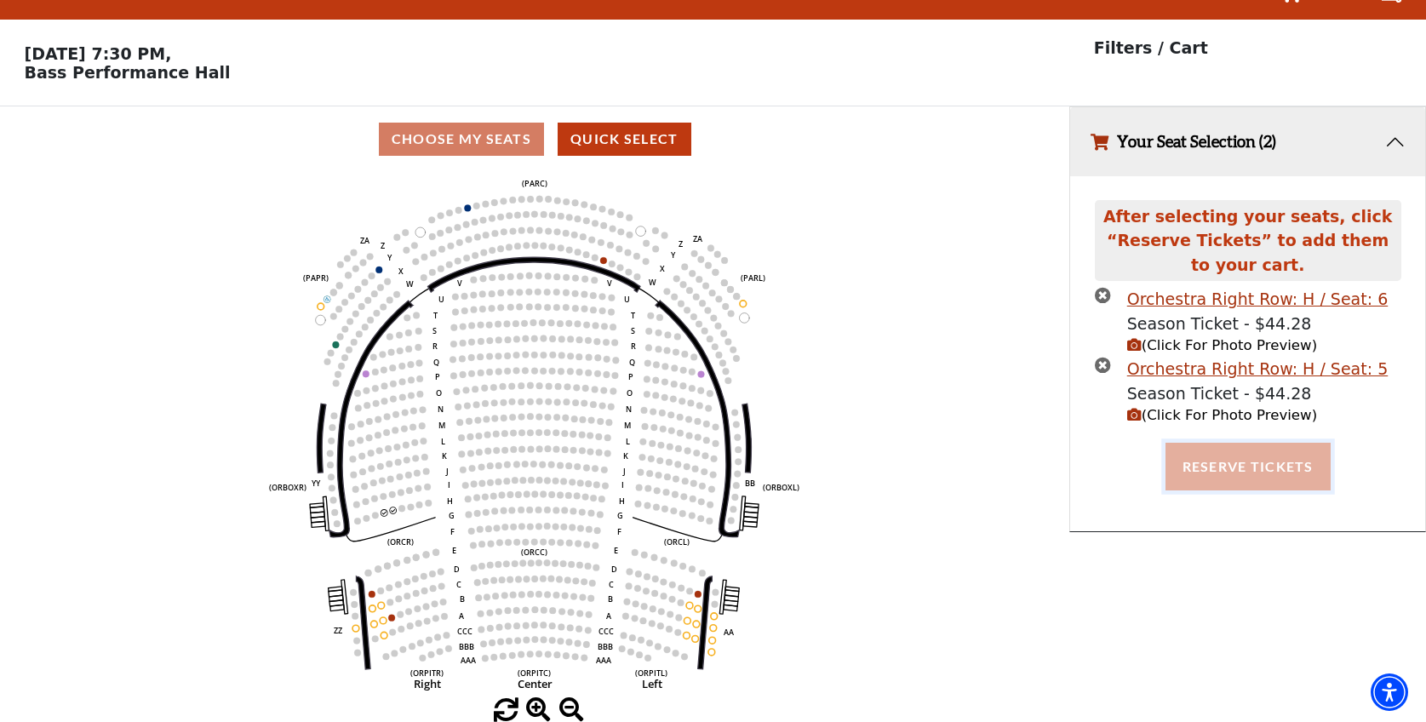
click at [1237, 468] on button "Reserve Tickets" at bounding box center [1248, 467] width 165 height 48
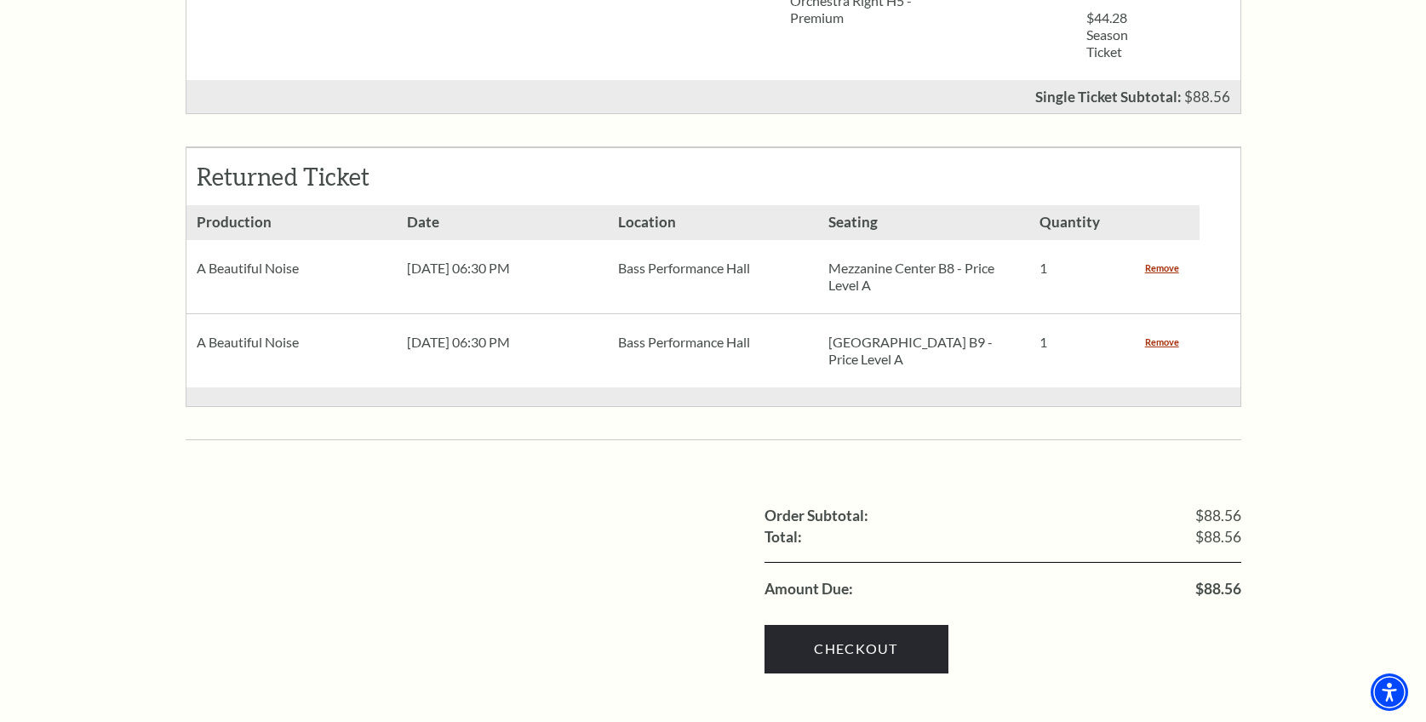
scroll to position [1022, 0]
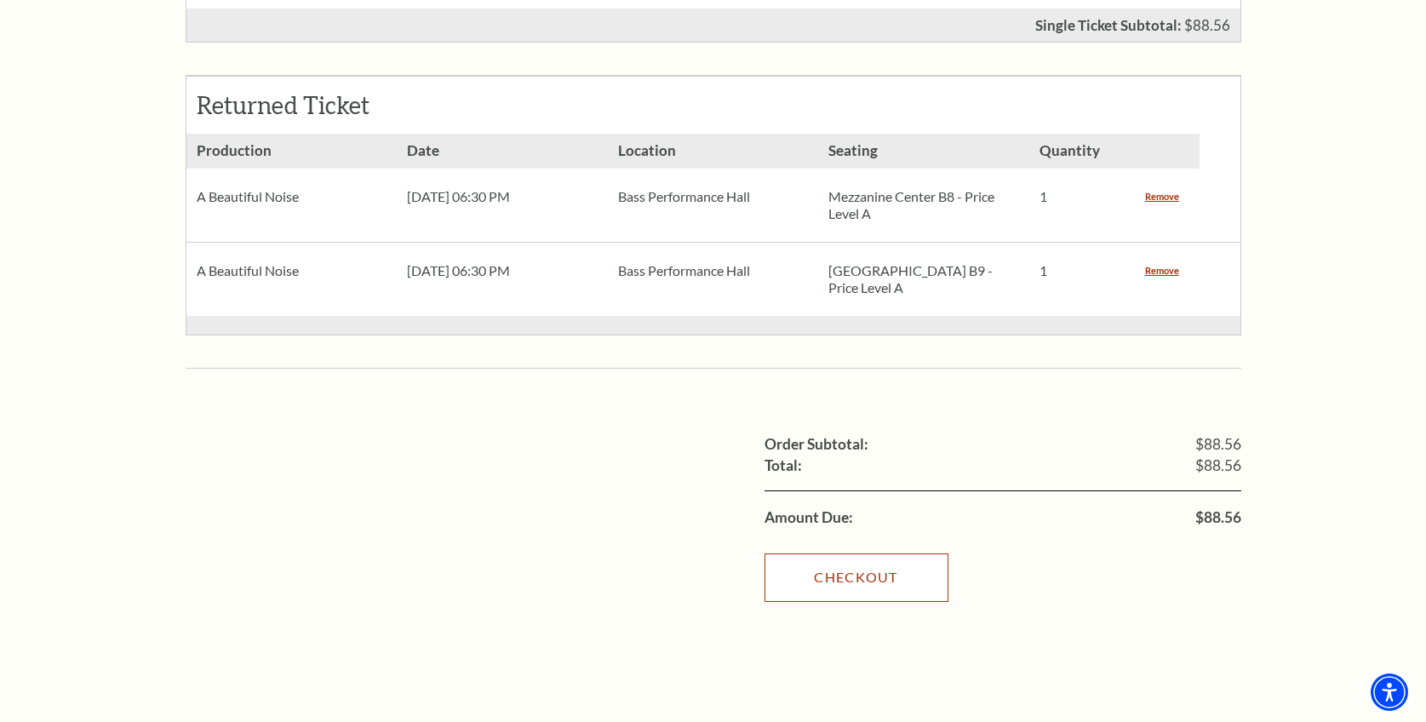
click at [891, 553] on link "Checkout" at bounding box center [857, 577] width 184 height 48
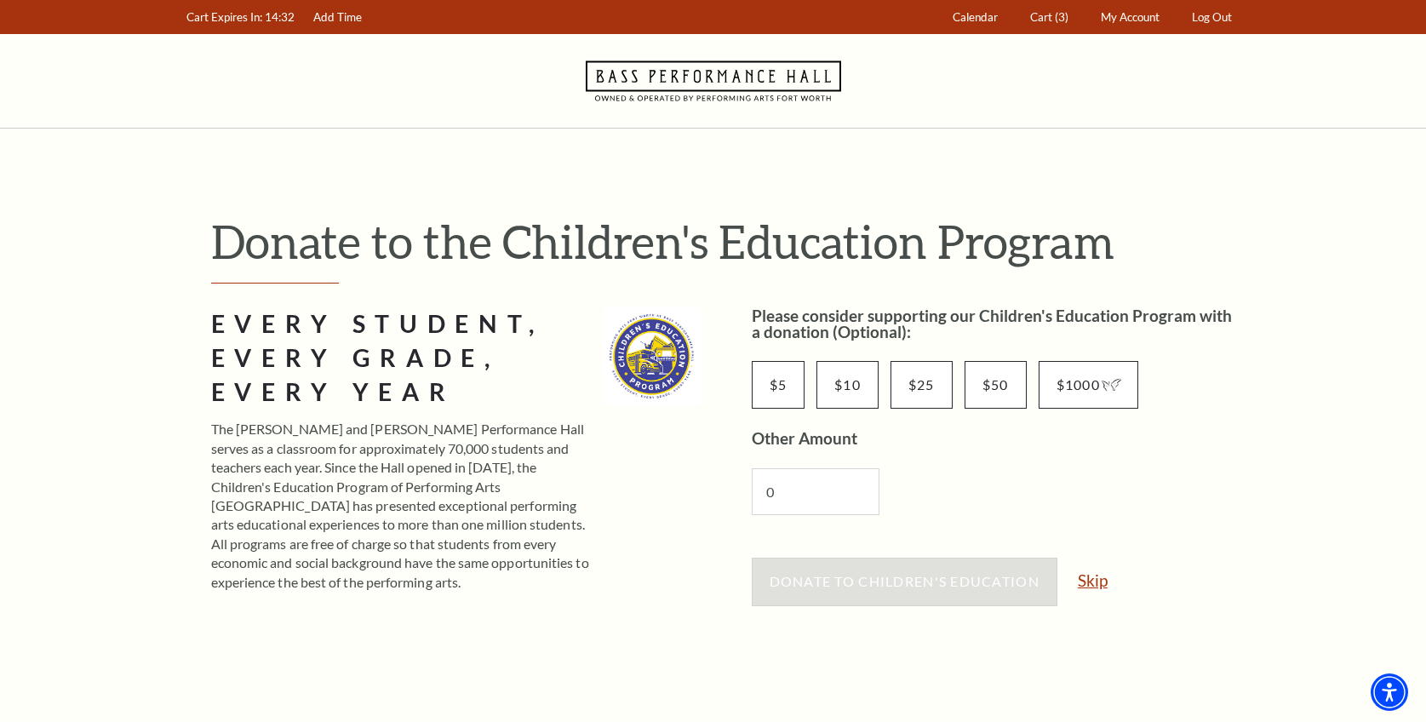
click at [1094, 578] on link "Skip" at bounding box center [1093, 580] width 30 height 16
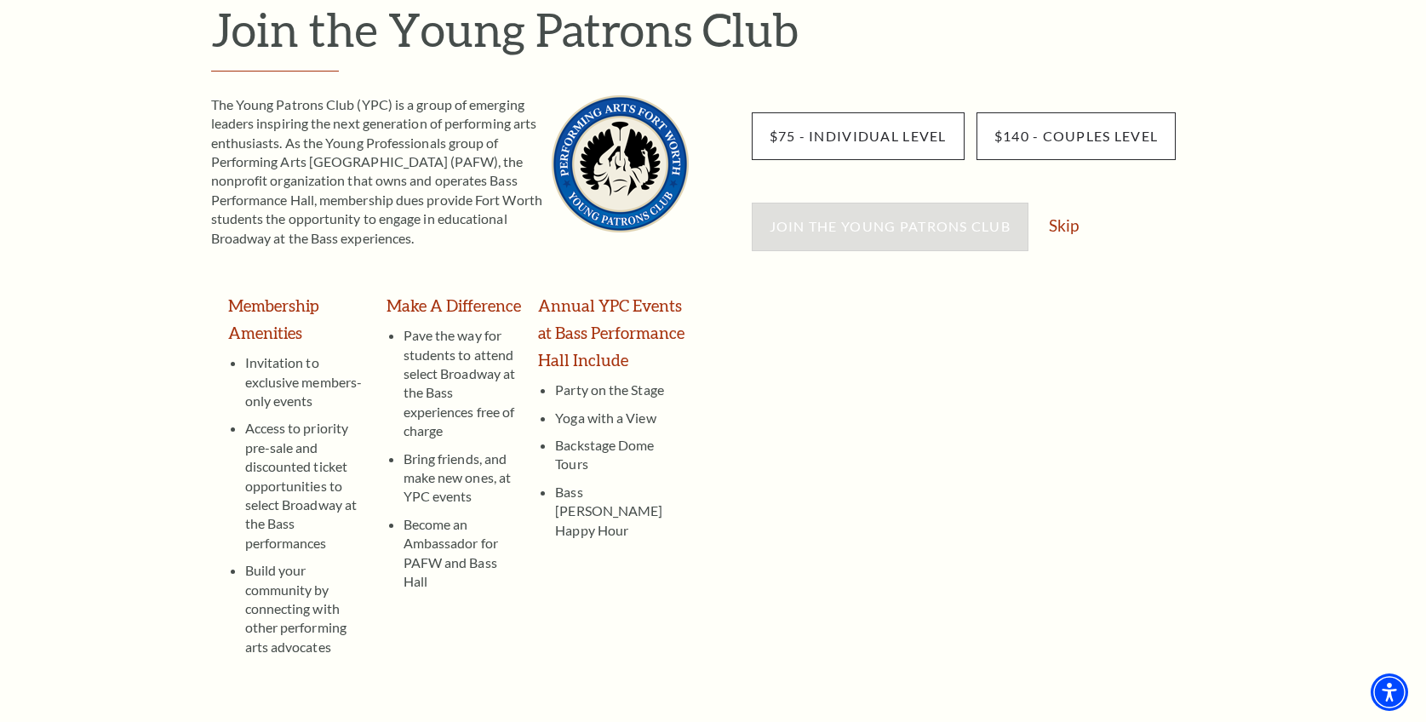
scroll to position [170, 0]
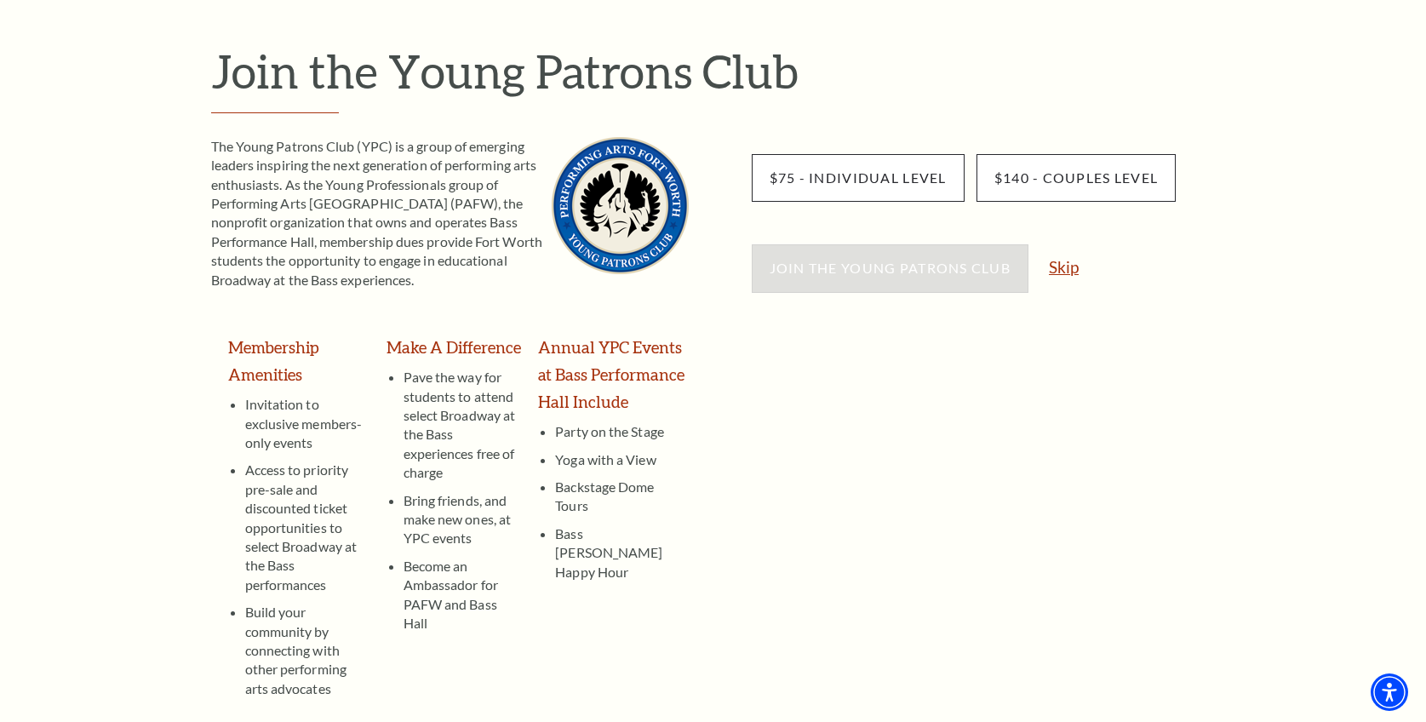
click at [1074, 271] on link "Skip" at bounding box center [1064, 267] width 30 height 16
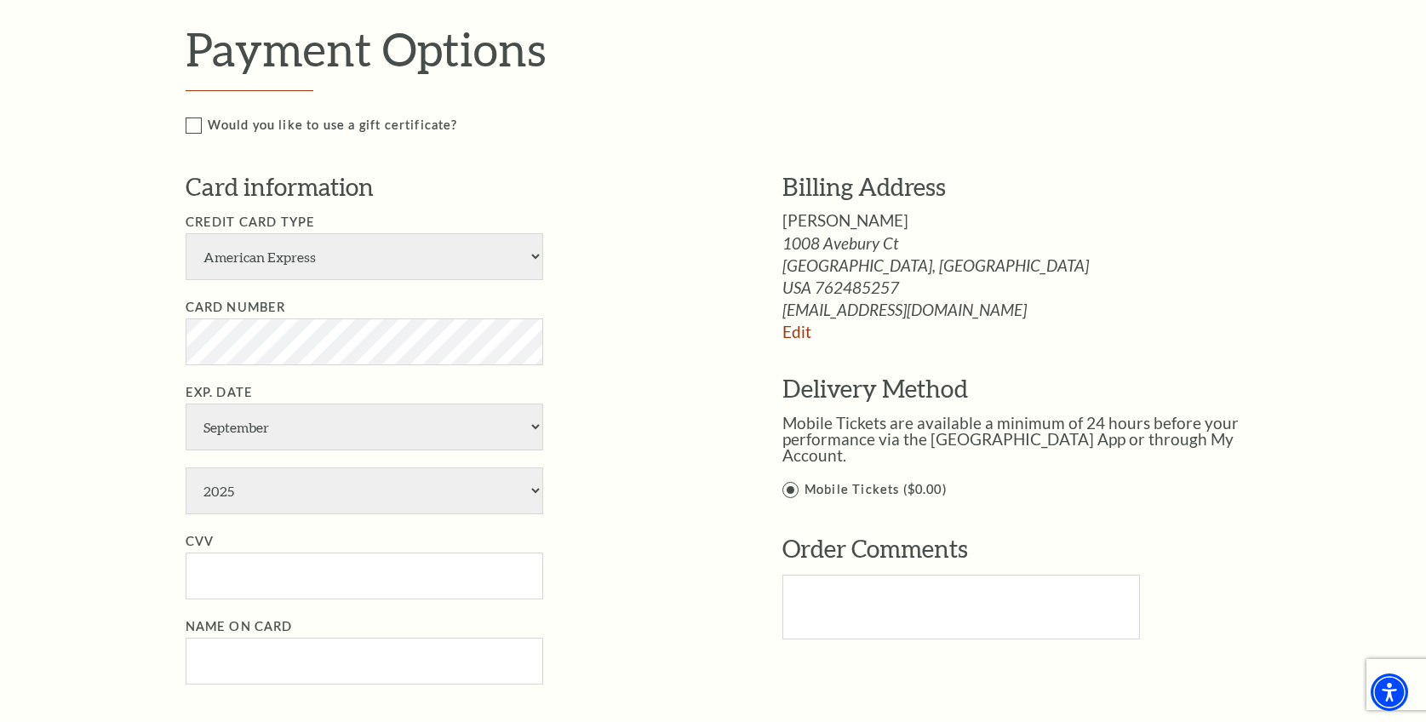
scroll to position [1107, 0]
click at [363, 259] on select "American Express Visa Master Card Discover" at bounding box center [365, 255] width 358 height 47
select select "25"
click at [186, 232] on select "American Express Visa Master Card Discover" at bounding box center [365, 255] width 358 height 47
select select "1"
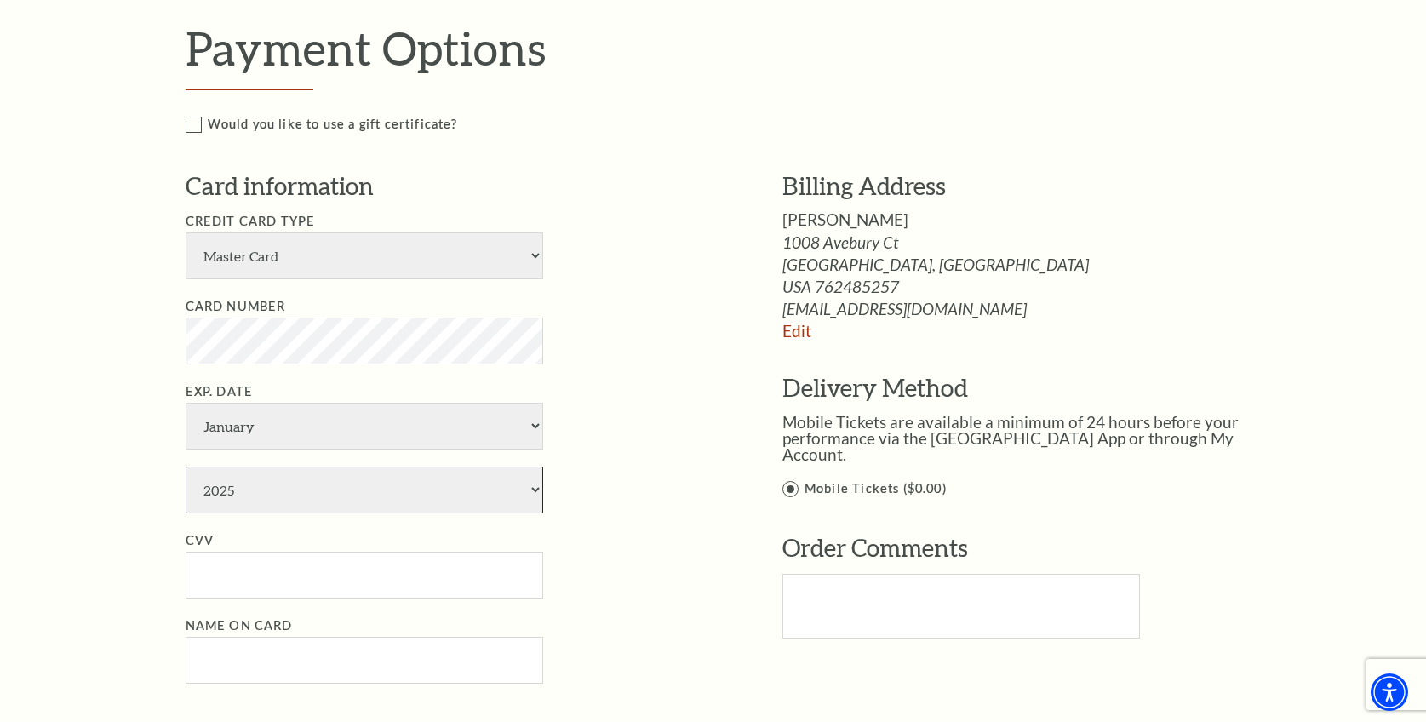
select select "2027"
type input "269"
type input "Kenneth S Reid"
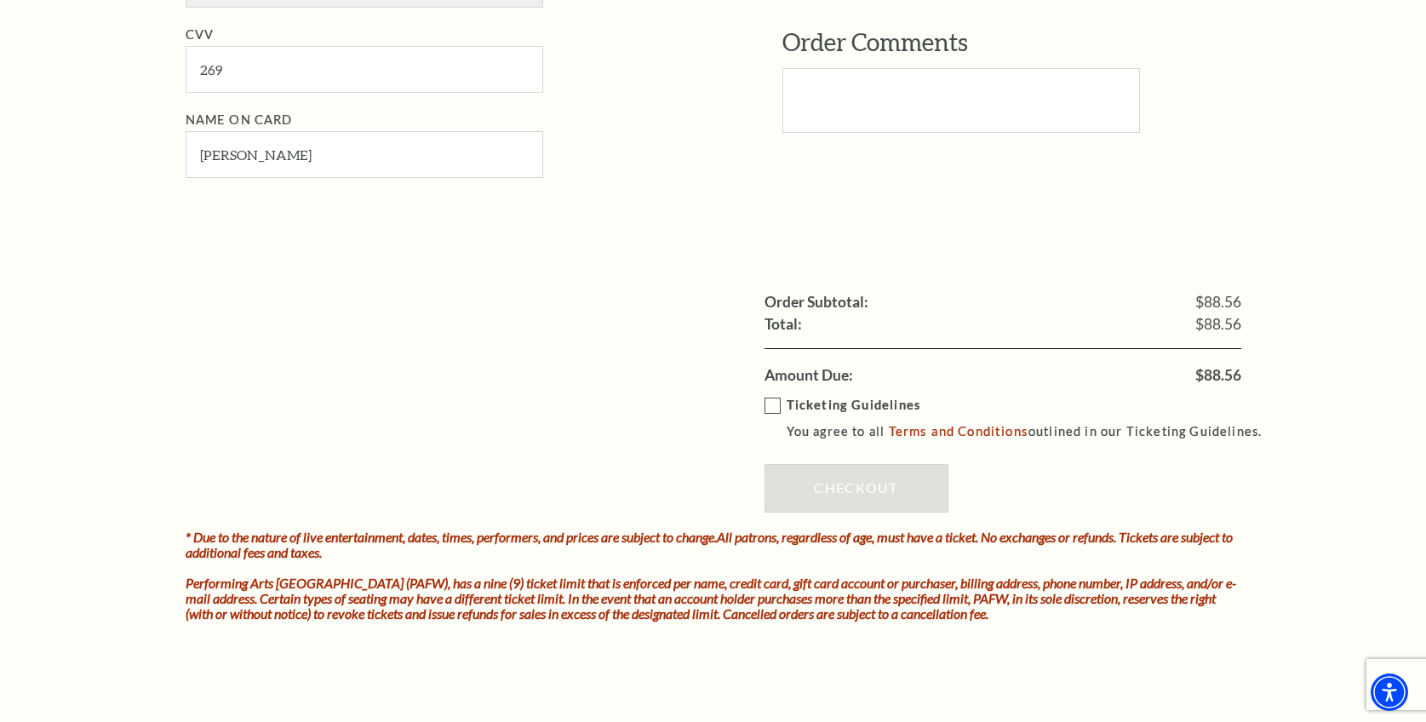
scroll to position [1618, 0]
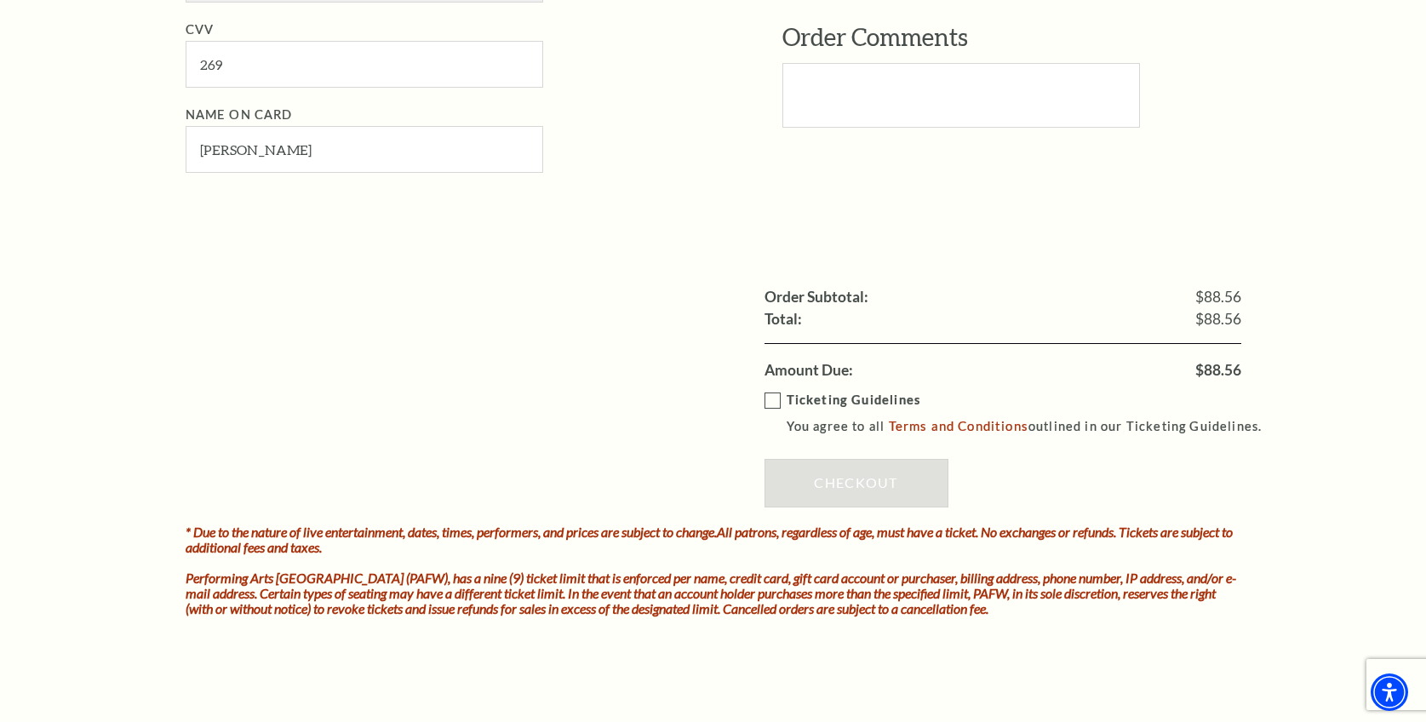
click at [771, 404] on label "Ticketing Guidelines You agree to all Terms and Conditions outlined in our Tick…" at bounding box center [1021, 413] width 513 height 47
click at [0, 0] on input "Ticketing Guidelines You agree to all Terms and Conditions outlined in our Tick…" at bounding box center [0, 0] width 0 height 0
click at [863, 491] on link "Checkout" at bounding box center [857, 483] width 184 height 48
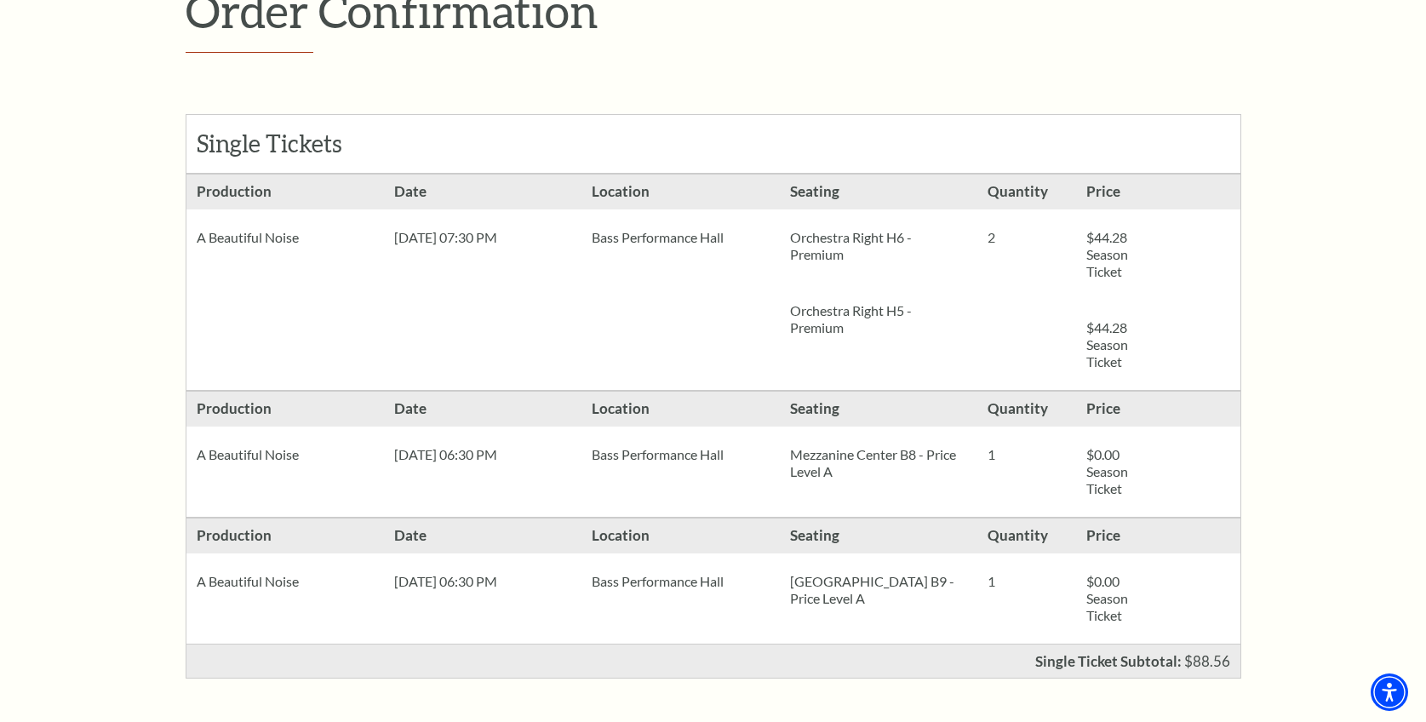
scroll to position [255, 0]
